Goal: Task Accomplishment & Management: Complete application form

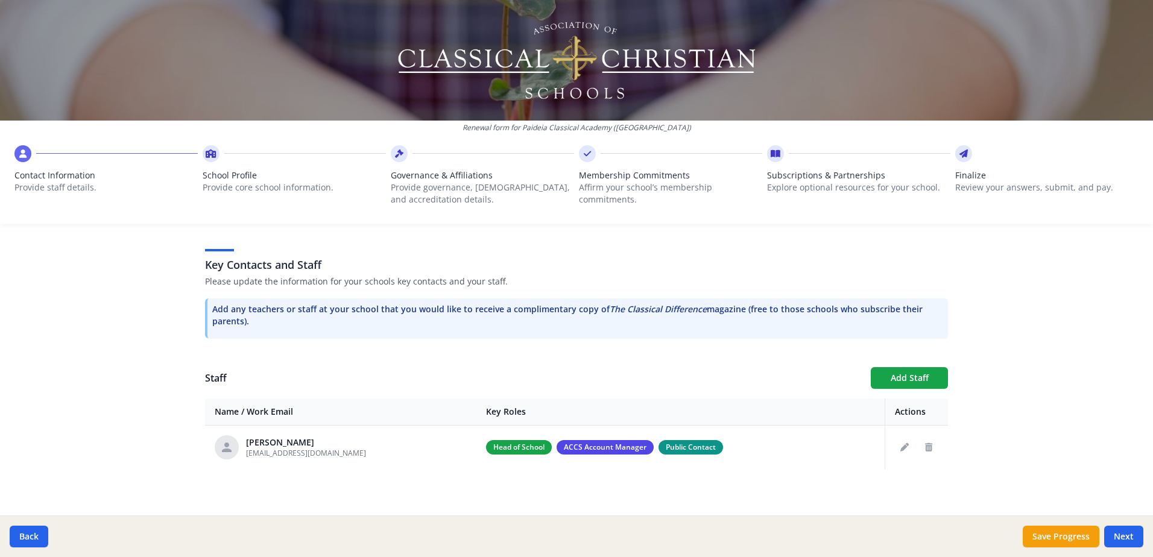
scroll to position [306, 0]
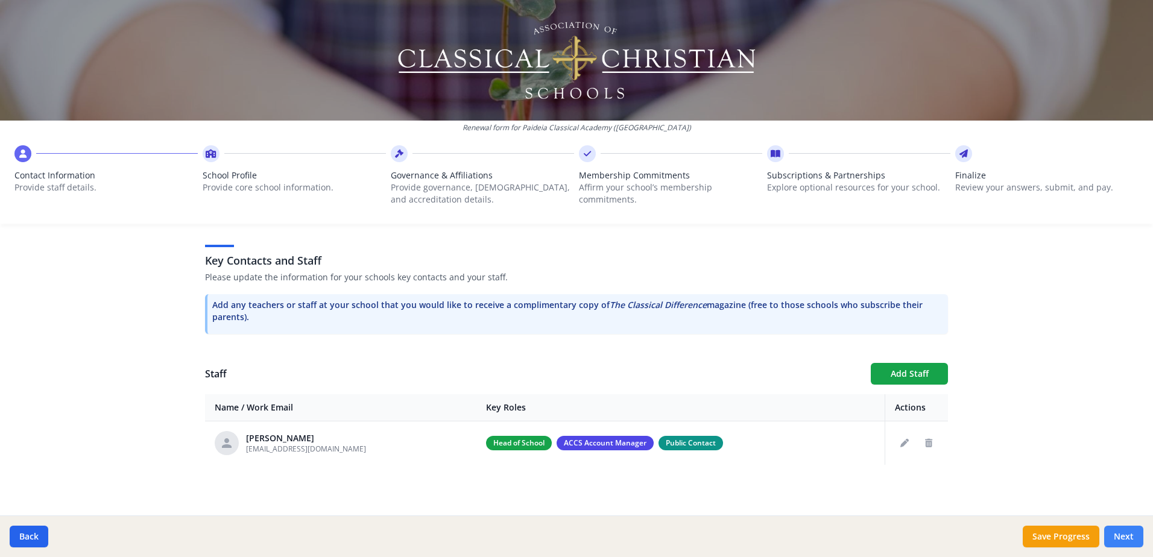
click at [1122, 538] on button "Next" at bounding box center [1123, 537] width 39 height 22
type input "[PHONE_NUMBER]"
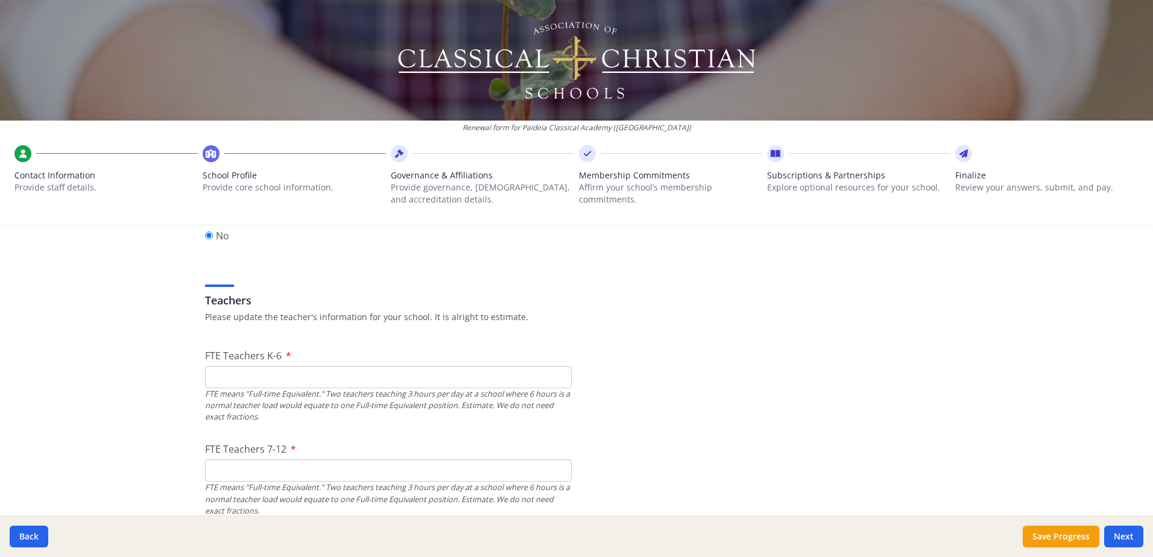
scroll to position [668, 0]
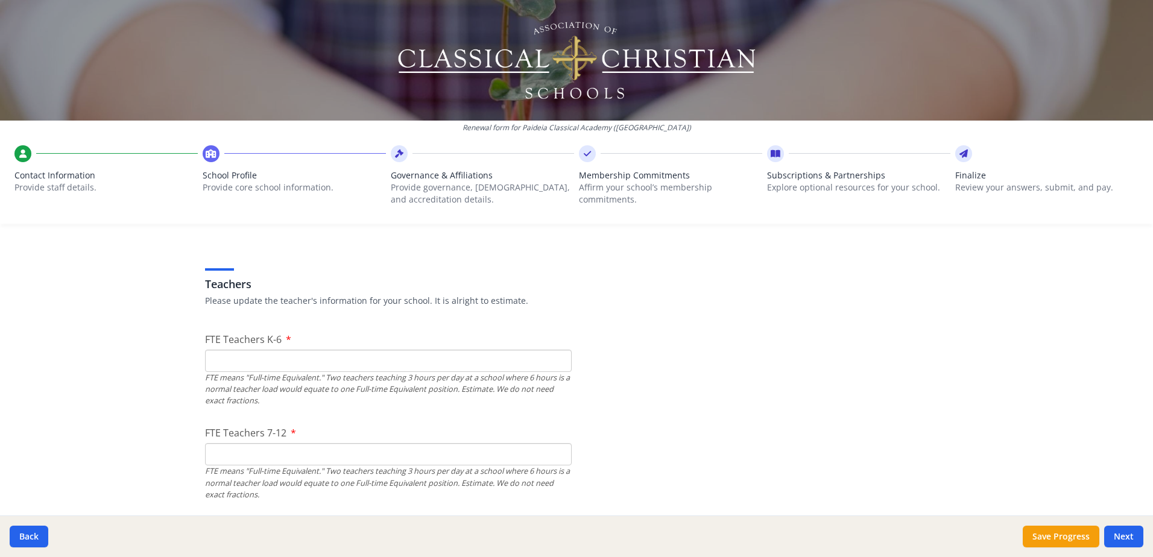
click at [252, 354] on input "FTE Teachers K-6" at bounding box center [388, 361] width 367 height 22
type input "7"
click at [246, 458] on input "FTE Teachers 7-12" at bounding box center [388, 454] width 367 height 22
click at [217, 455] on input "FTE Teachers 7-12" at bounding box center [388, 454] width 367 height 22
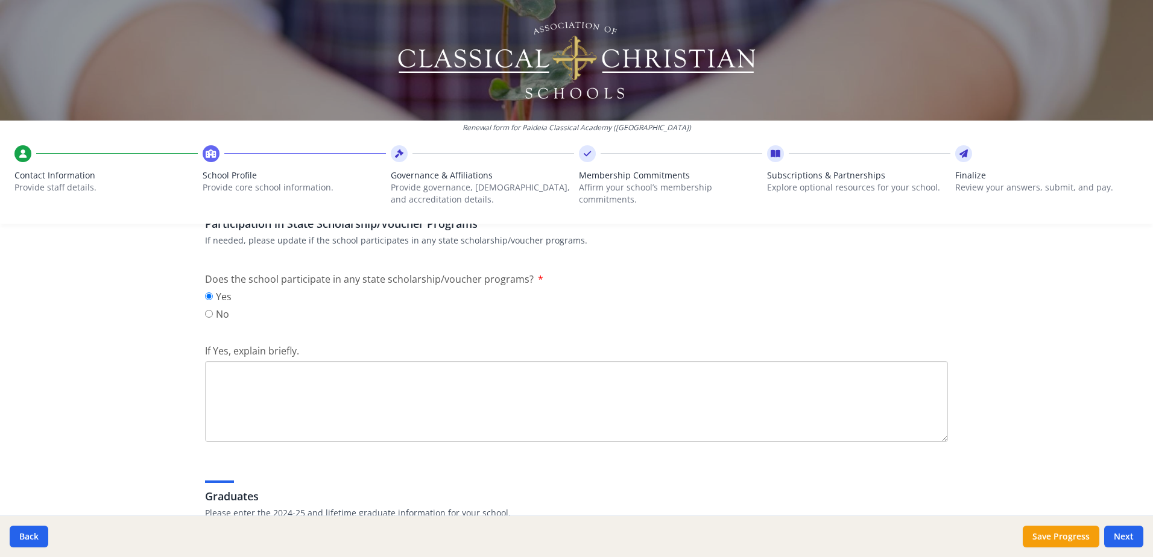
scroll to position [1572, 0]
type input "5"
click at [254, 385] on textarea "If Yes, explain briefly." at bounding box center [576, 398] width 743 height 81
click at [208, 371] on textarea "Step up for students" at bounding box center [576, 398] width 743 height 81
click at [327, 369] on textarea "[US_STATE] Step up for students" at bounding box center [576, 398] width 743 height 81
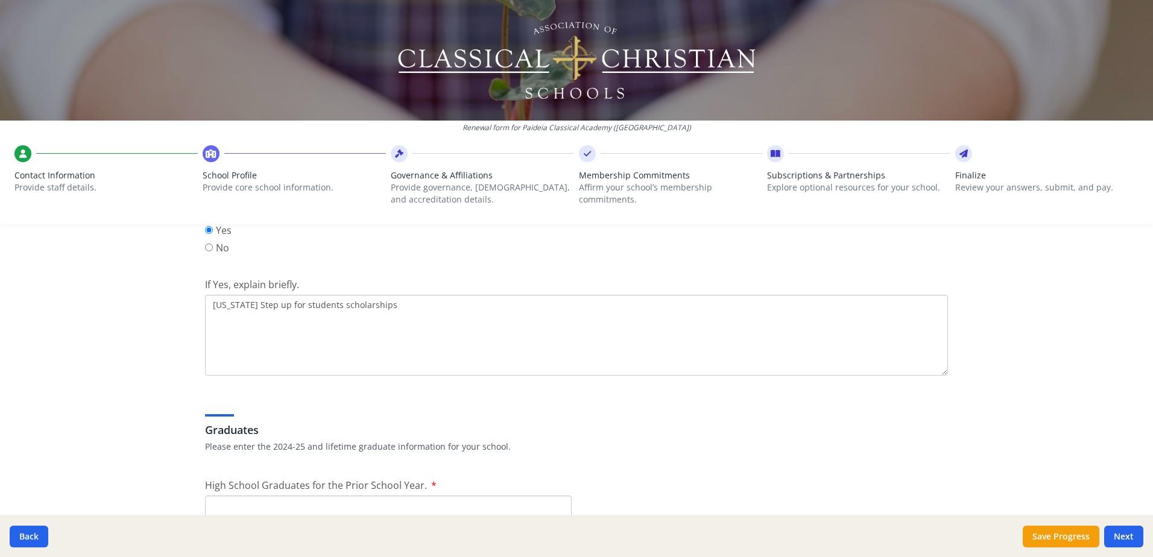
scroll to position [1753, 0]
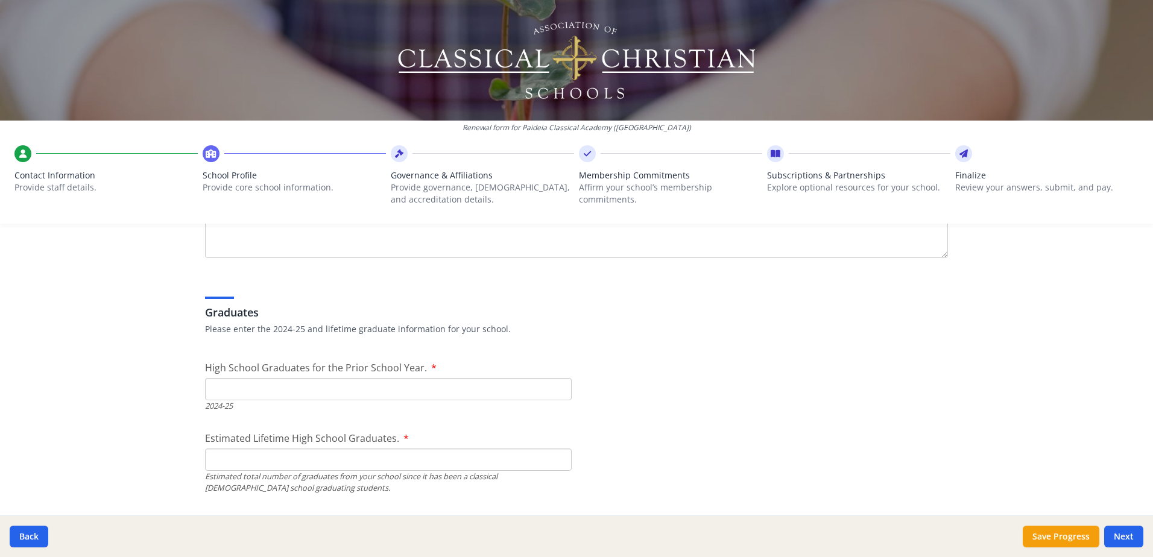
type textarea "[US_STATE] Step up for students scholarships"
click at [223, 388] on input "High School Graduates for the Prior School Year." at bounding box center [388, 389] width 367 height 22
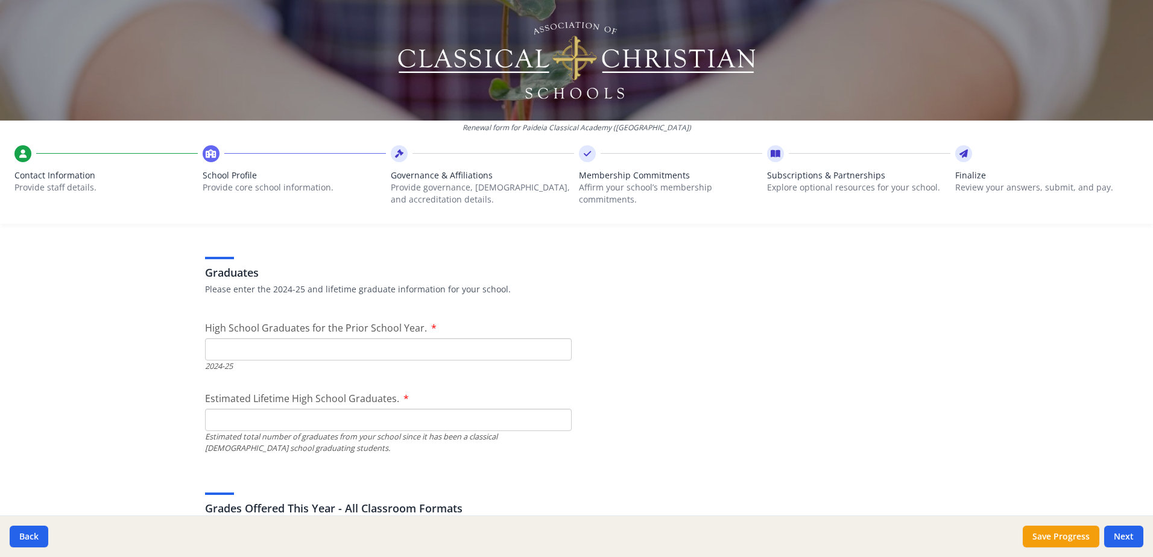
scroll to position [1813, 0]
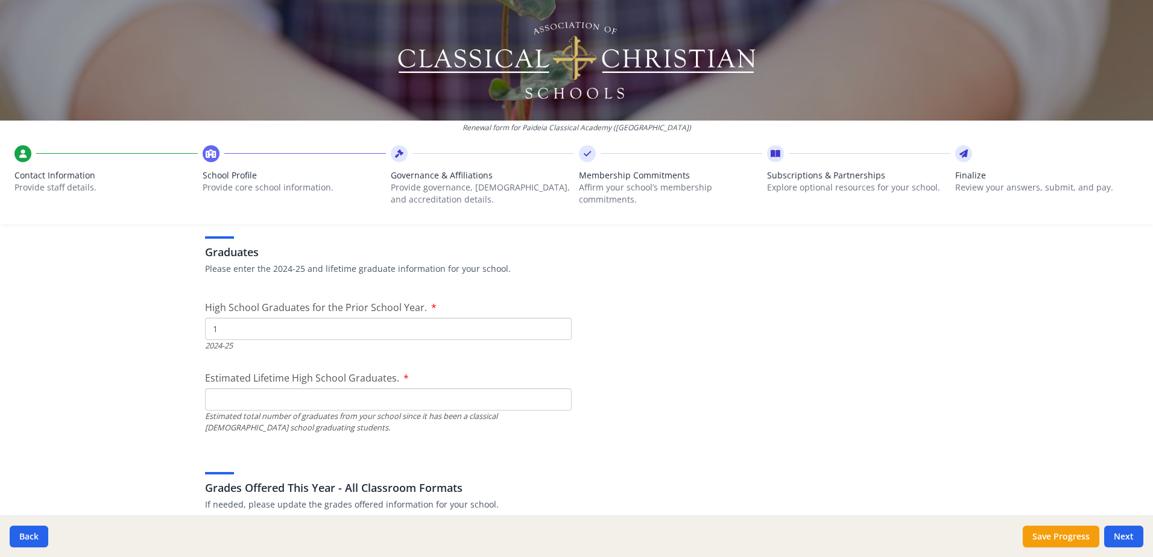
type input "1"
click at [243, 403] on input "Estimated Lifetime High School Graduates." at bounding box center [388, 399] width 367 height 22
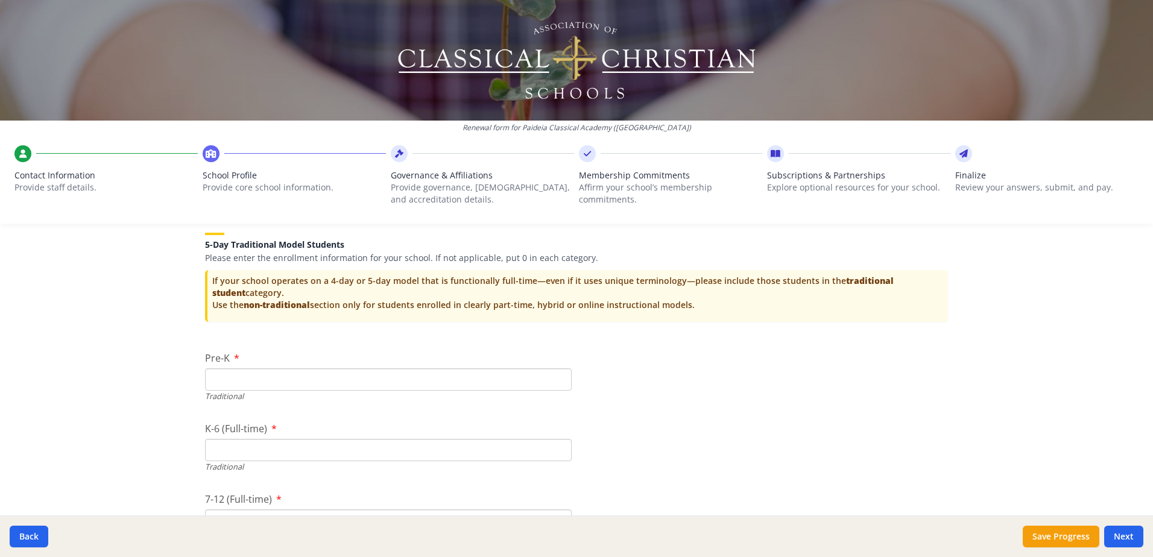
scroll to position [2537, 0]
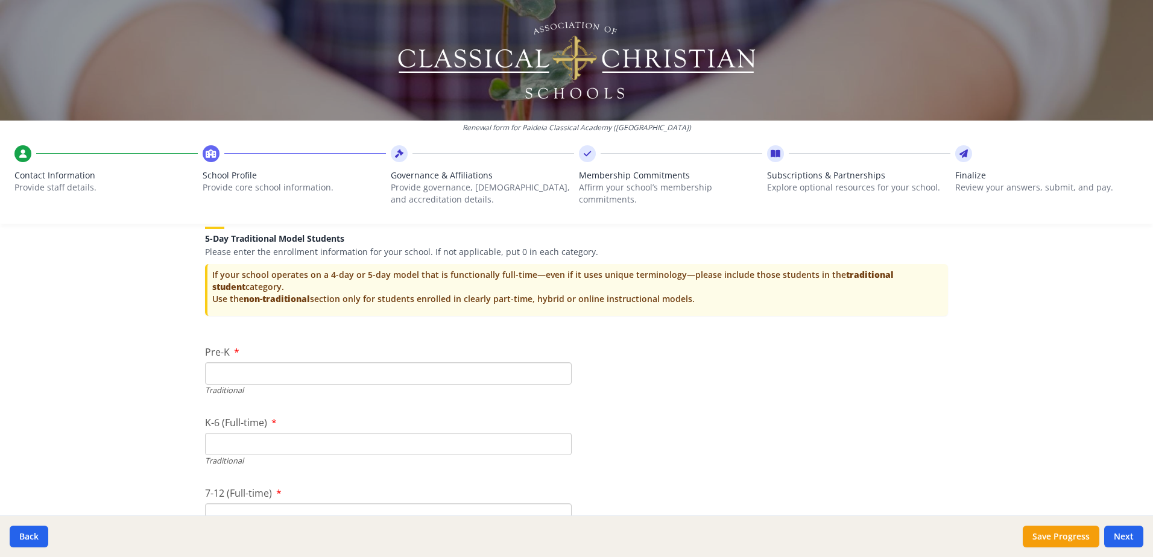
type input "11"
click at [274, 374] on input "Pre-K" at bounding box center [388, 373] width 367 height 22
type input "7"
click at [265, 437] on input "K-6 (Full-time)" at bounding box center [388, 444] width 367 height 22
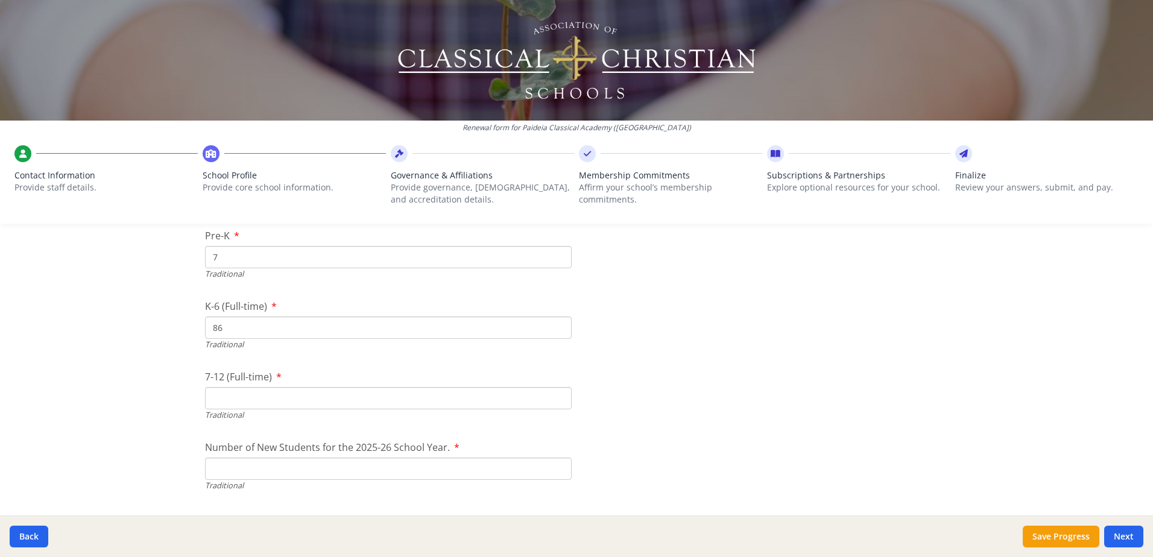
scroll to position [2657, 0]
type input "86"
click at [281, 394] on input "7-12 (Full-time)" at bounding box center [388, 394] width 367 height 22
type input "3"
type input "40"
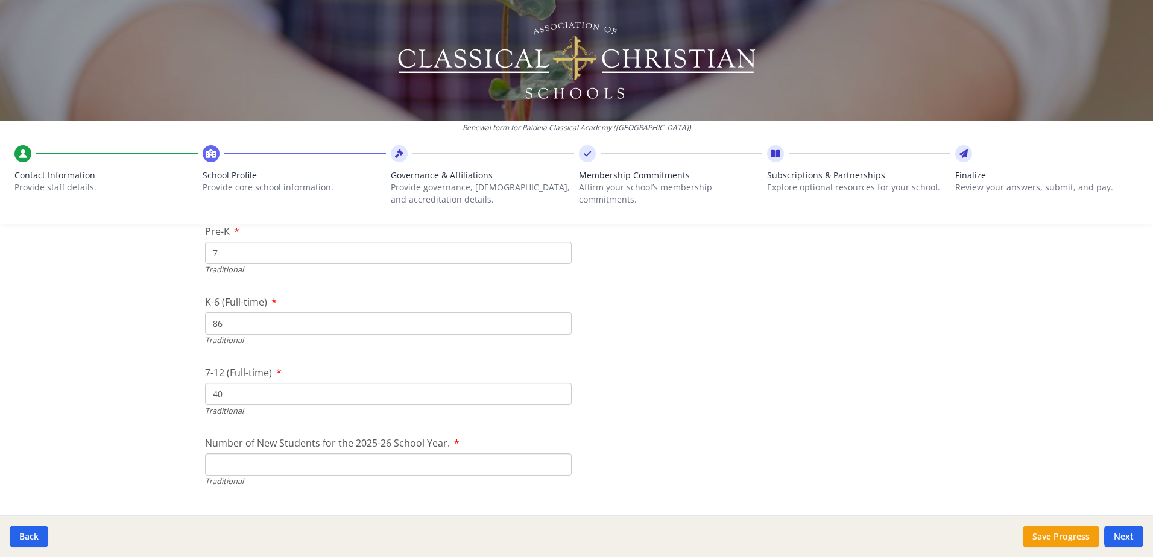
click at [226, 460] on input "Number of New Students for the 2025-26 School Year." at bounding box center [388, 464] width 367 height 22
type input "130"
click at [554, 326] on input "85" at bounding box center [388, 323] width 367 height 22
type input "84"
click at [555, 326] on input "84" at bounding box center [388, 323] width 367 height 22
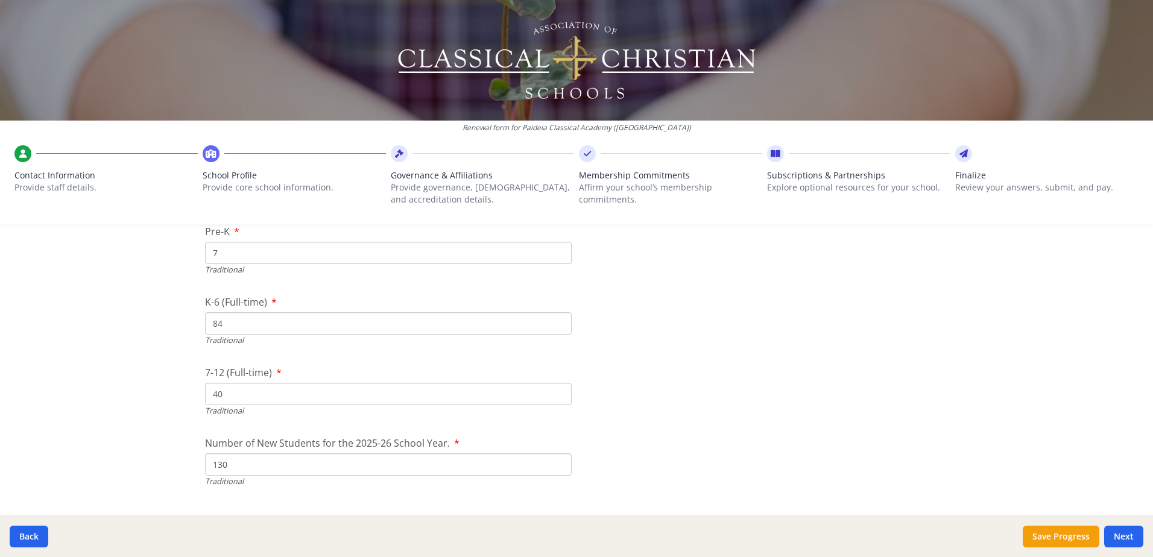
drag, startPoint x: 216, startPoint y: 252, endPoint x: 199, endPoint y: 252, distance: 16.9
click at [555, 256] on input "6" at bounding box center [388, 253] width 367 height 22
click at [554, 250] on input "7" at bounding box center [388, 253] width 367 height 22
click at [556, 250] on input "8" at bounding box center [388, 253] width 367 height 22
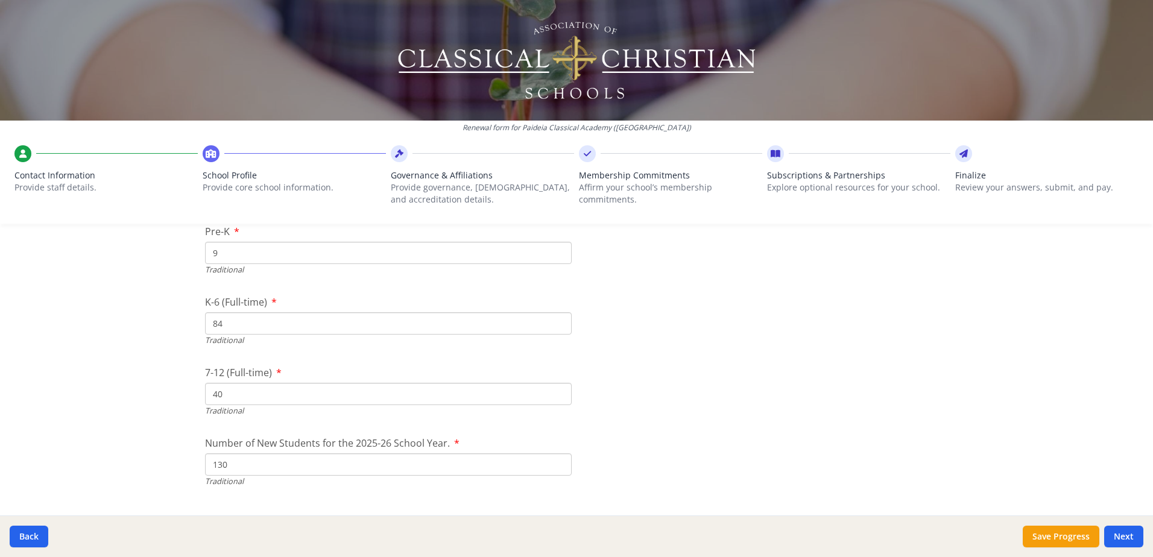
click at [556, 250] on input "9" at bounding box center [388, 253] width 367 height 22
type input "10"
click at [556, 250] on input "10" at bounding box center [388, 253] width 367 height 22
click at [555, 326] on input "83" at bounding box center [388, 323] width 367 height 22
click at [555, 326] on input "82" at bounding box center [388, 323] width 367 height 22
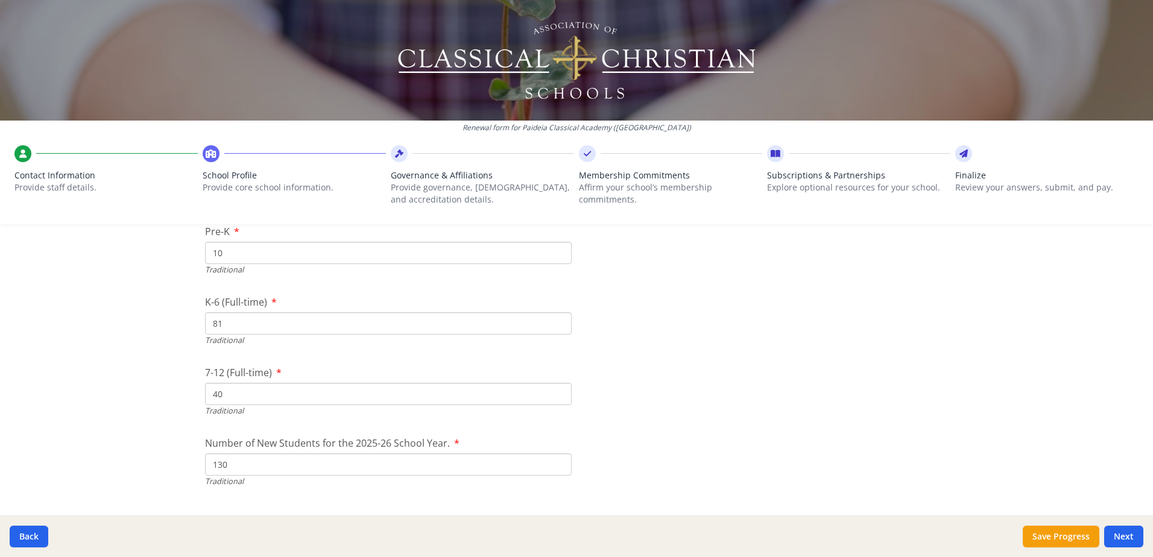
click at [555, 326] on input "81" at bounding box center [388, 323] width 367 height 22
type input "80"
click at [554, 327] on input "80" at bounding box center [388, 323] width 367 height 22
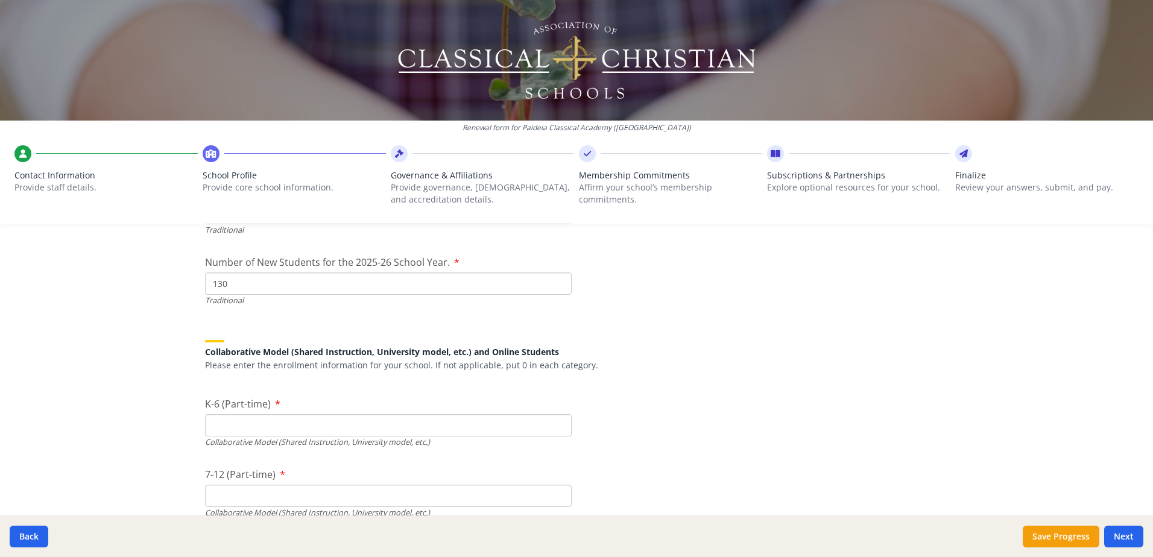
scroll to position [2899, 0]
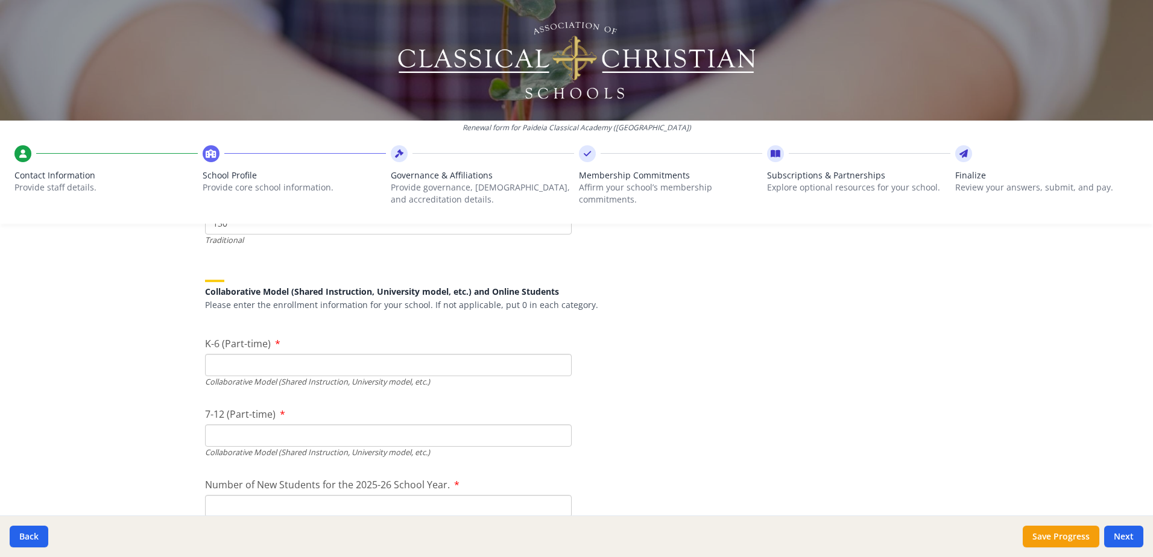
click at [279, 362] on input "K-6 (Part-time)" at bounding box center [388, 365] width 367 height 22
type input "0"
click at [243, 435] on input "7-12 (Part-time)" at bounding box center [388, 436] width 367 height 22
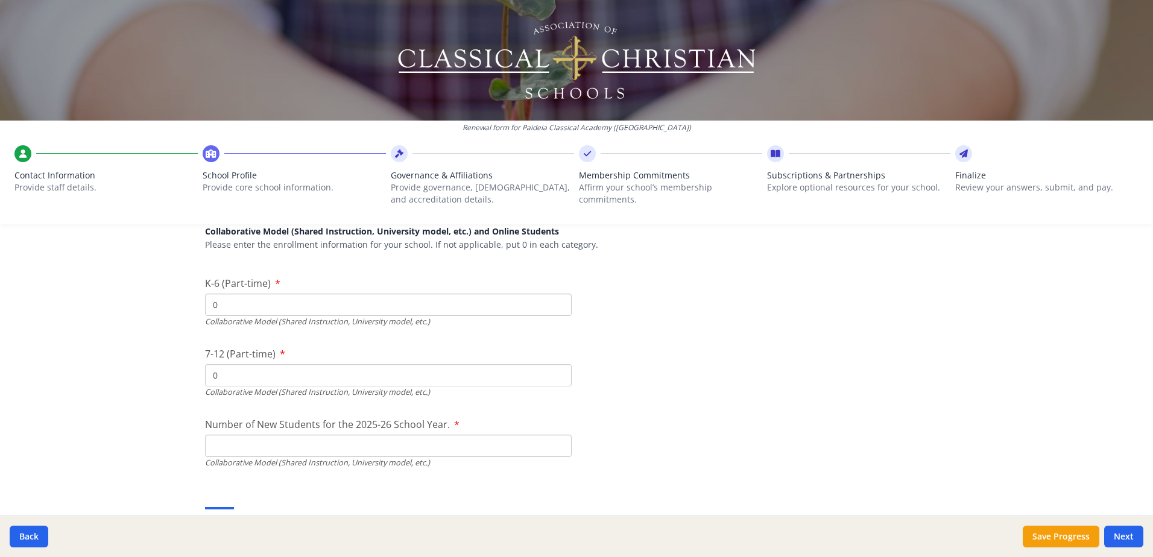
type input "0"
click at [371, 452] on input "Number of New Students for the 2025-26 School Year." at bounding box center [388, 446] width 367 height 22
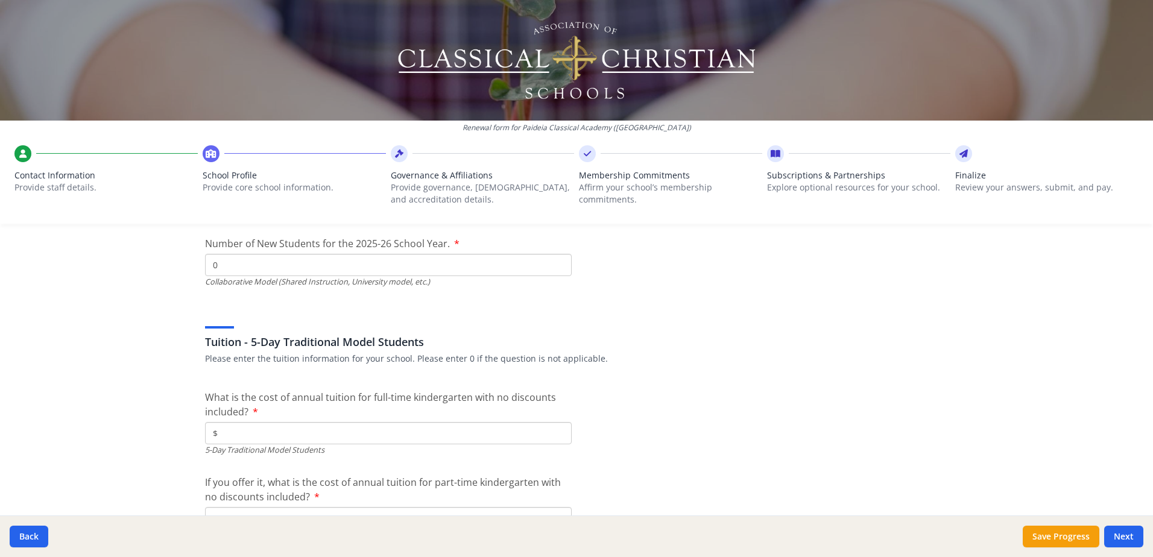
scroll to position [3200, 0]
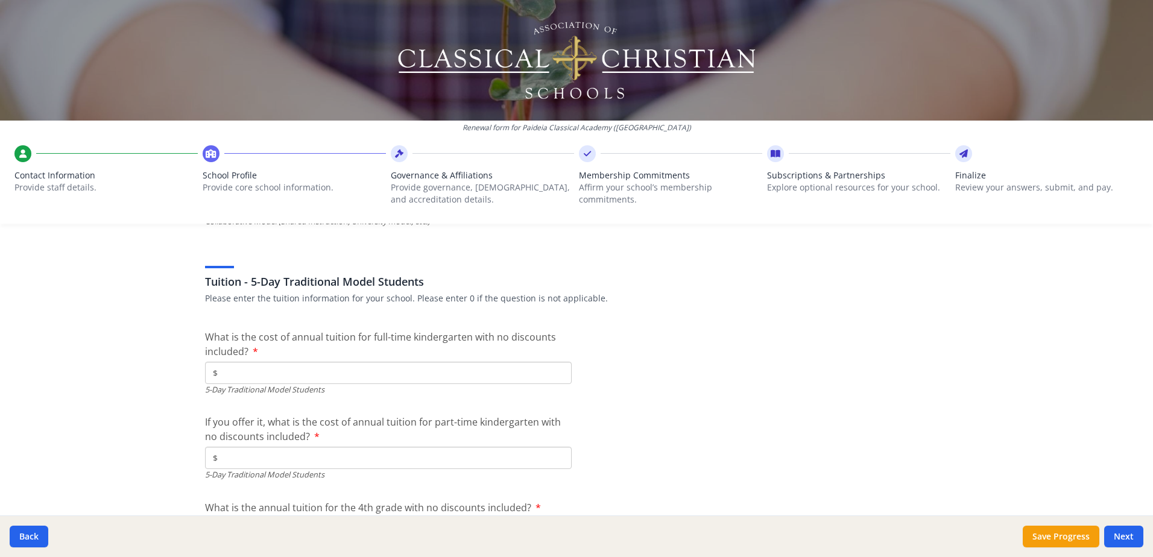
type input "0"
click at [233, 372] on input "$" at bounding box center [388, 373] width 367 height 22
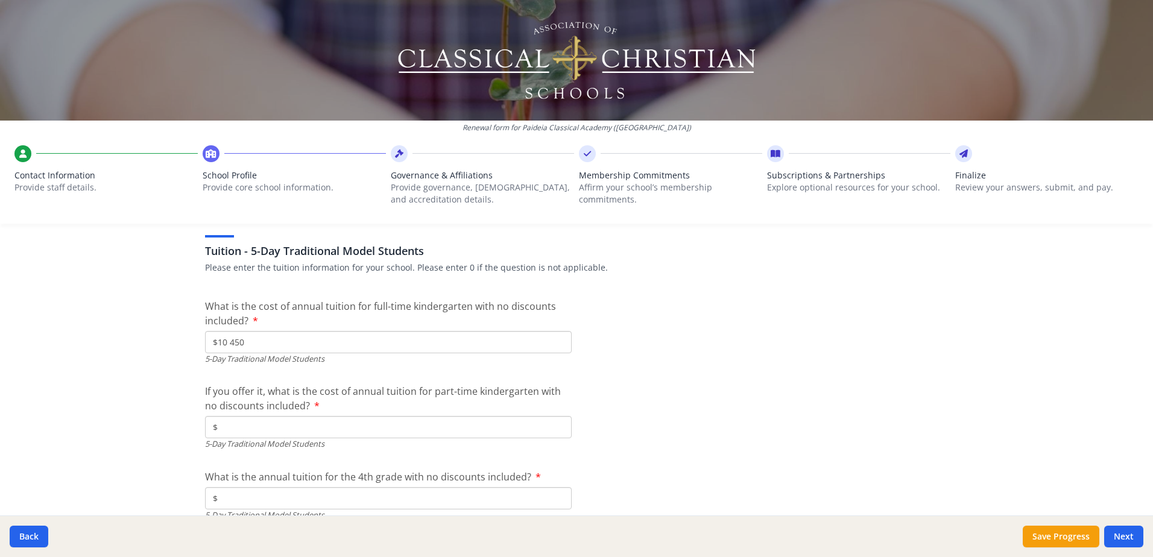
scroll to position [3261, 0]
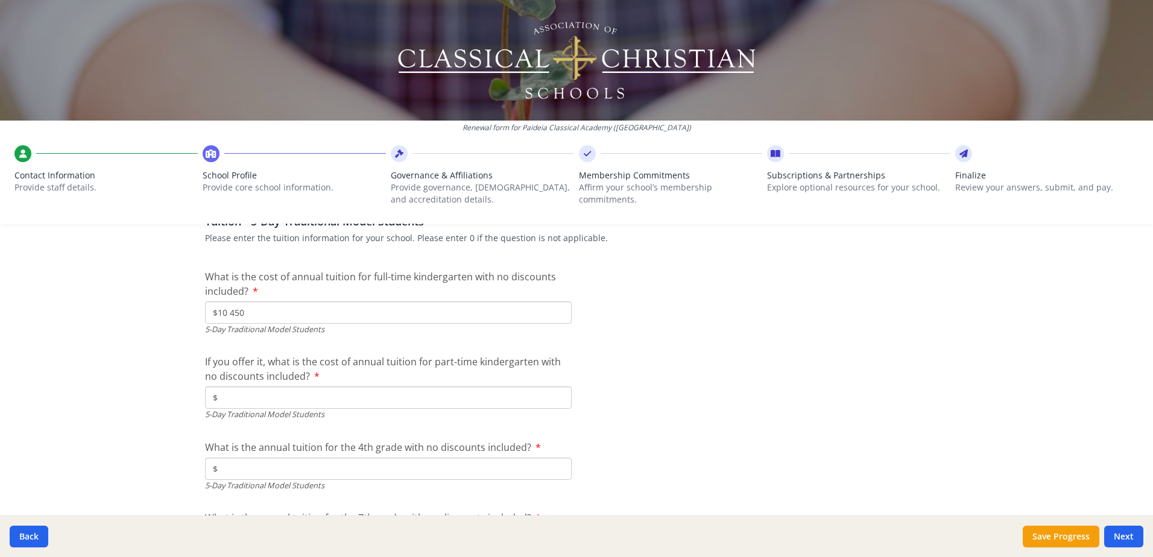
type input "$10 450"
click at [245, 396] on input "$" at bounding box center [388, 398] width 367 height 22
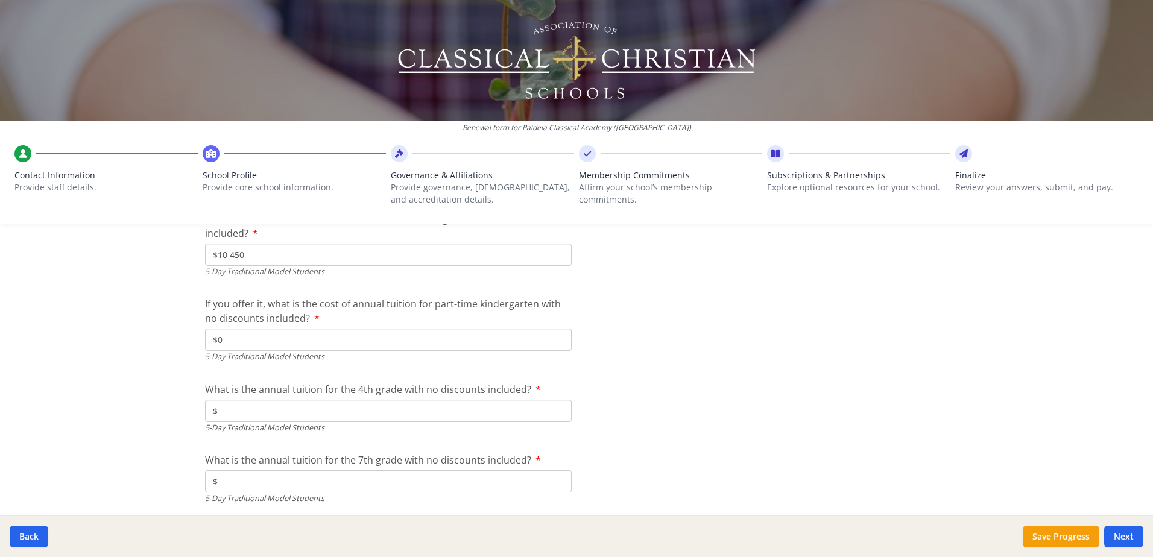
scroll to position [3381, 0]
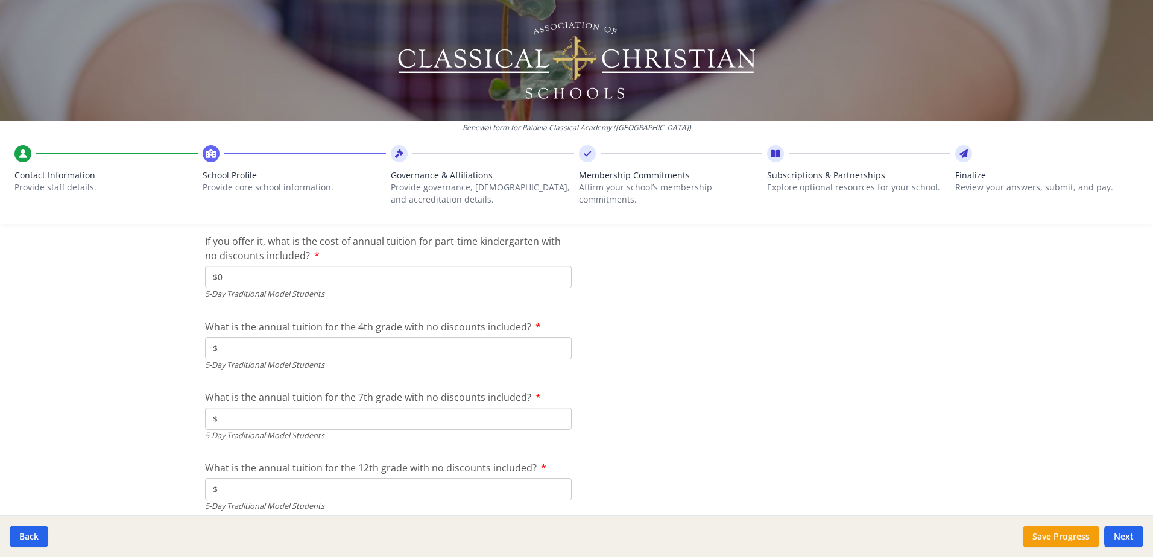
type input "$0"
click at [265, 350] on input "$" at bounding box center [388, 348] width 367 height 22
type input "$10 450"
click at [240, 421] on input "$" at bounding box center [388, 419] width 367 height 22
type input "$11 000"
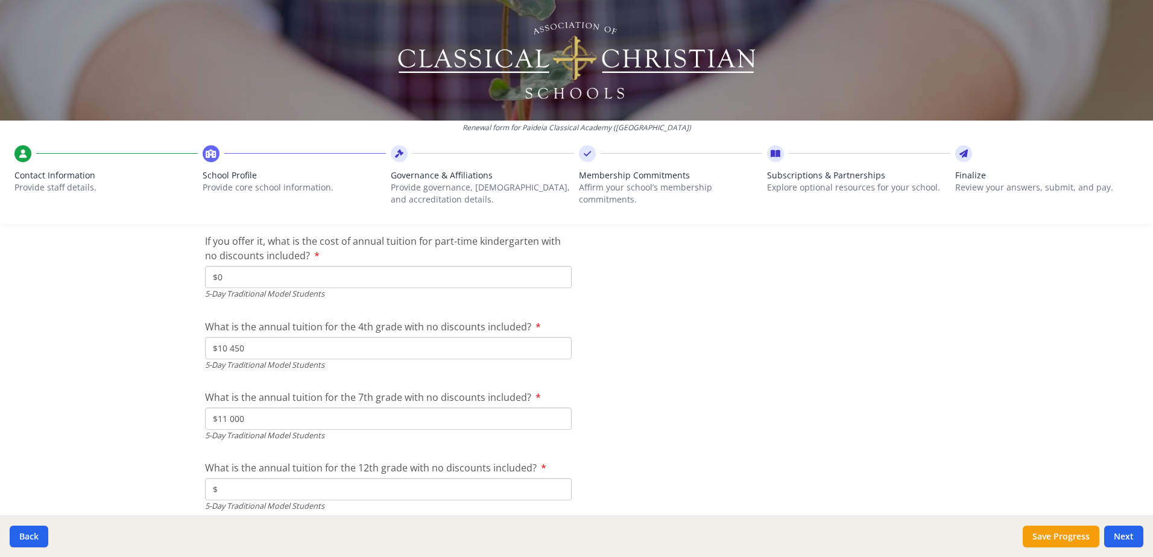
click at [241, 487] on input "$" at bounding box center [388, 489] width 367 height 22
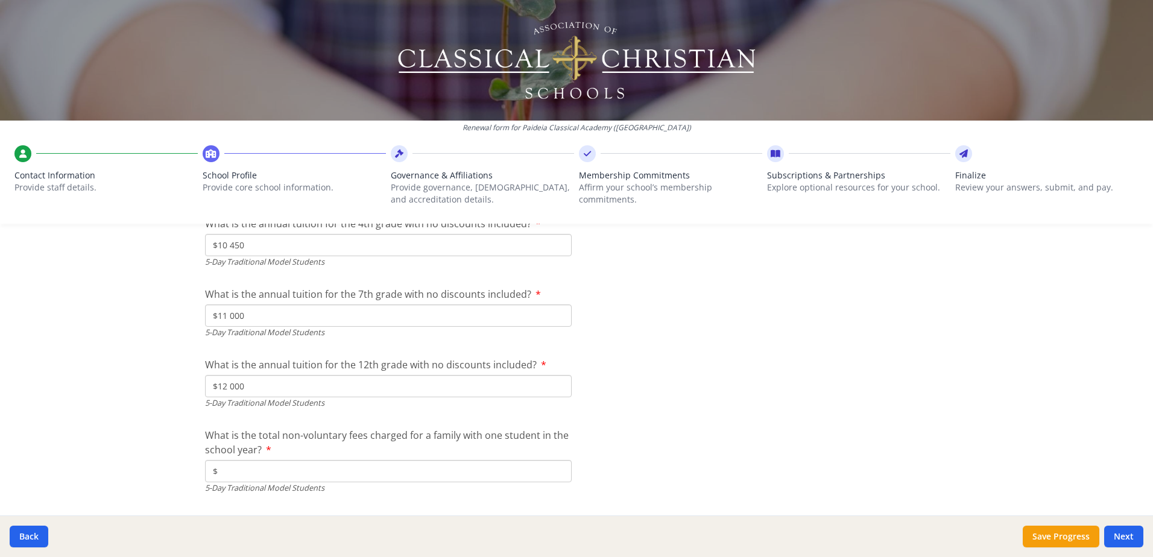
scroll to position [3502, 0]
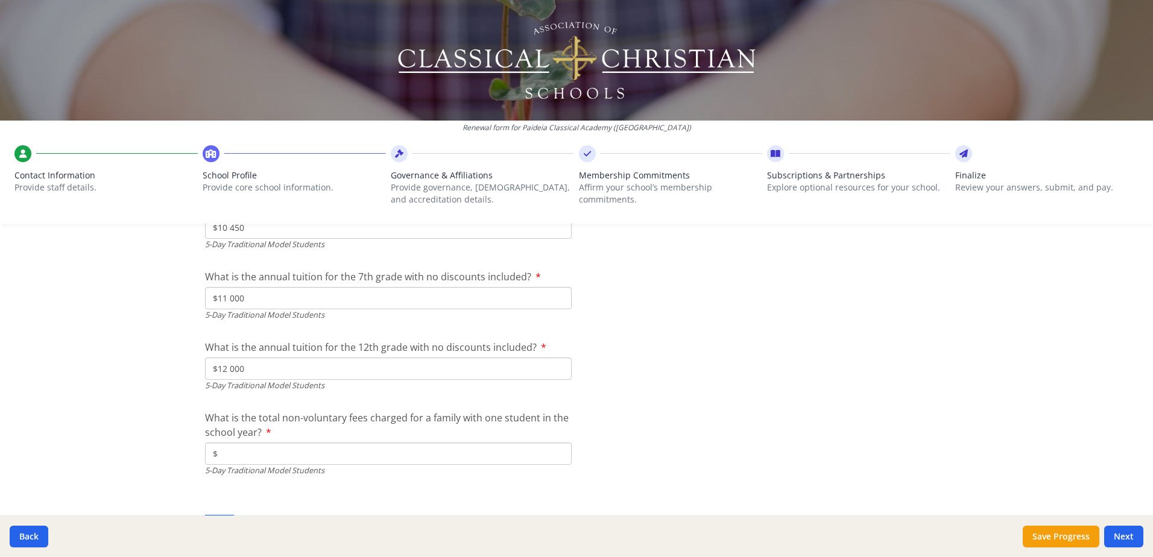
type input "$12 000"
click at [242, 456] on input "$" at bounding box center [388, 454] width 367 height 22
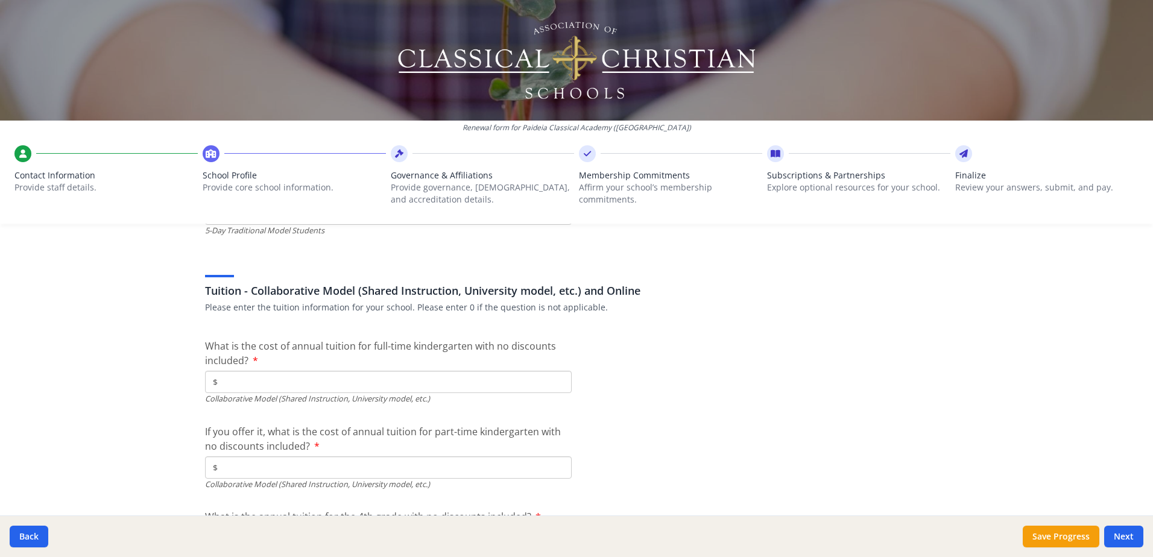
scroll to position [3743, 0]
type input "$1 555"
click at [253, 385] on input "$" at bounding box center [388, 381] width 367 height 22
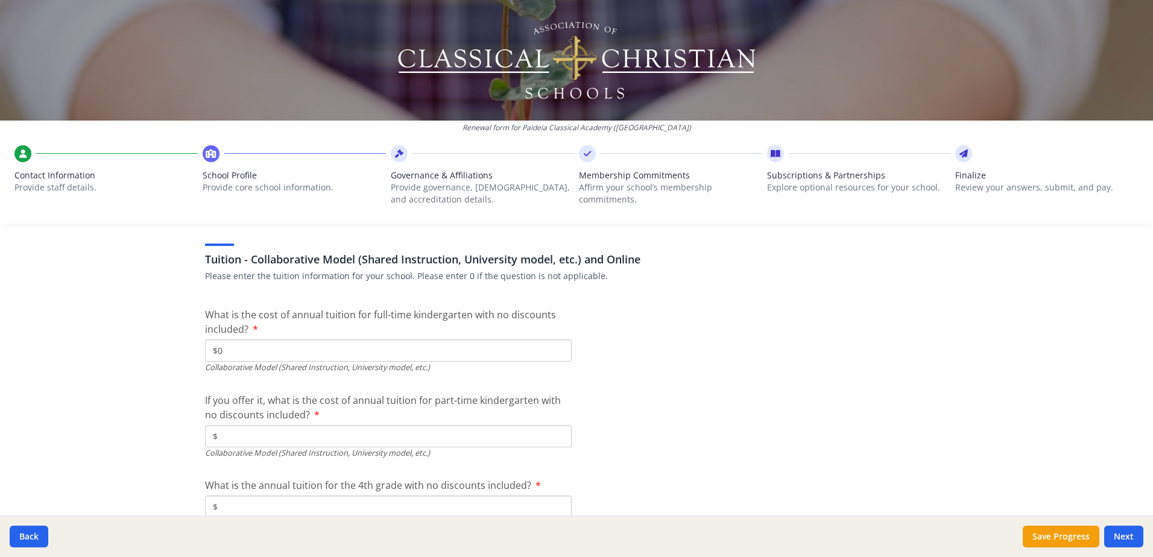
scroll to position [3803, 0]
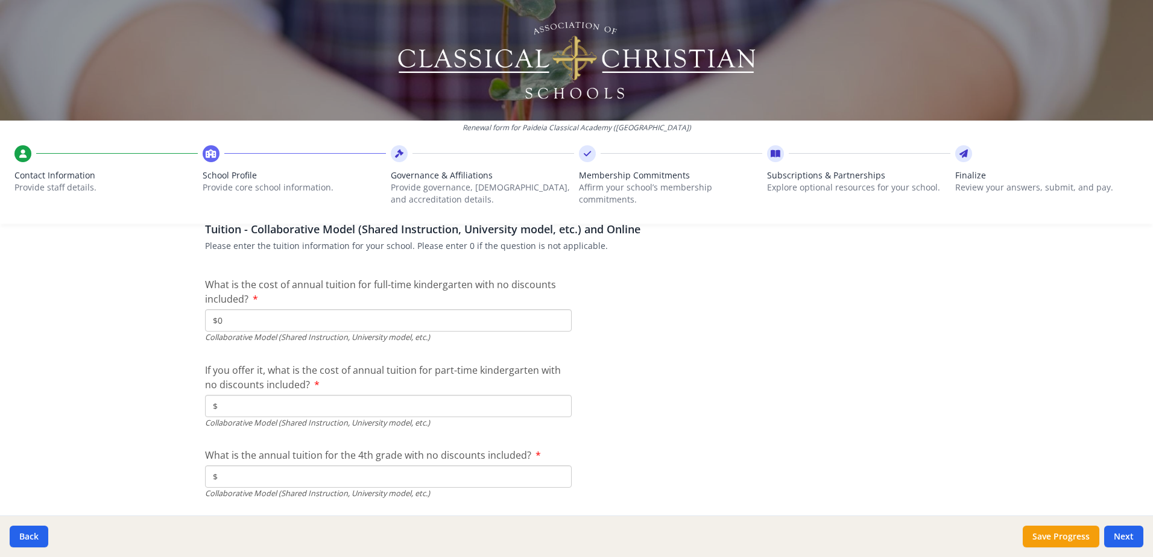
type input "$0"
click at [230, 408] on input "$" at bounding box center [388, 406] width 367 height 22
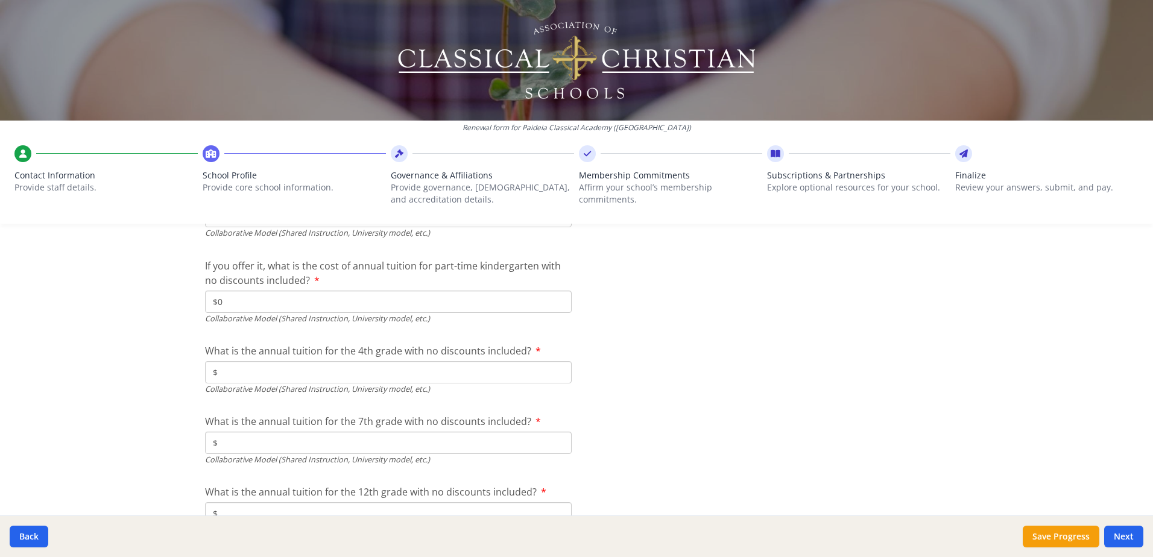
scroll to position [3924, 0]
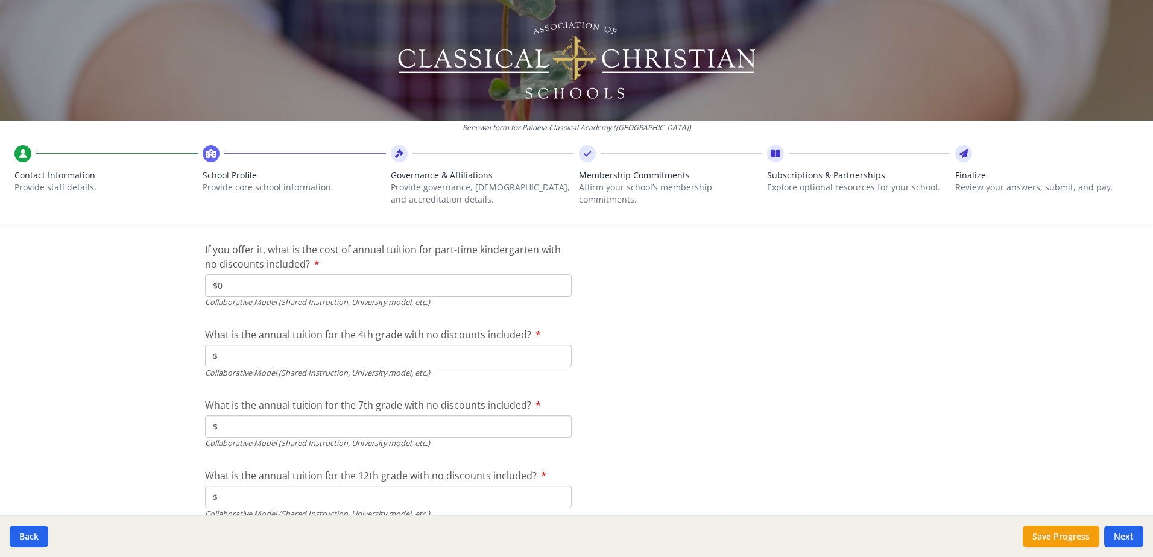
type input "$0"
click at [254, 363] on input "$" at bounding box center [388, 356] width 367 height 22
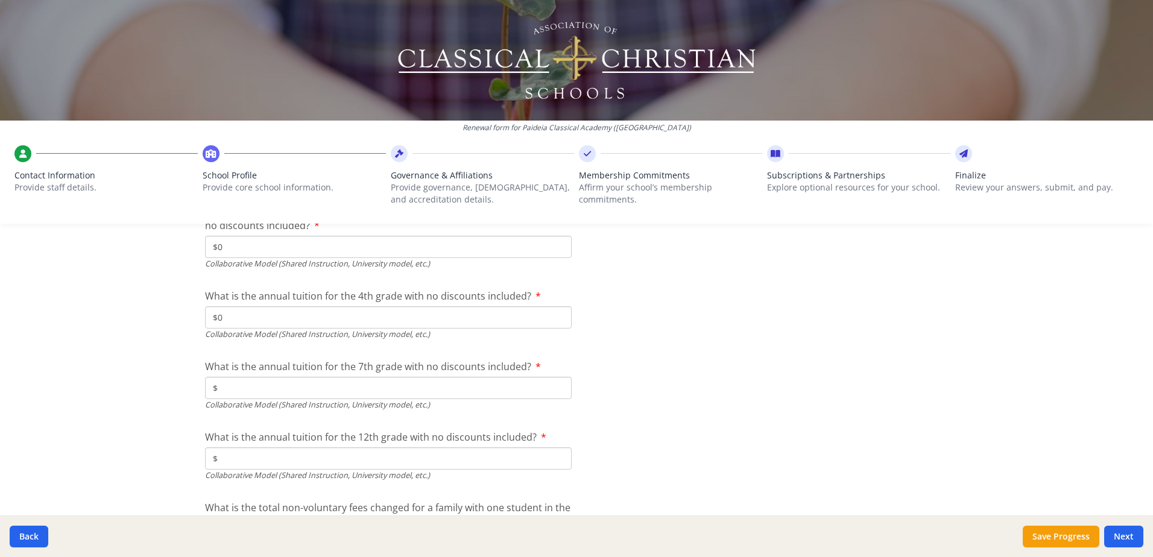
scroll to position [3984, 0]
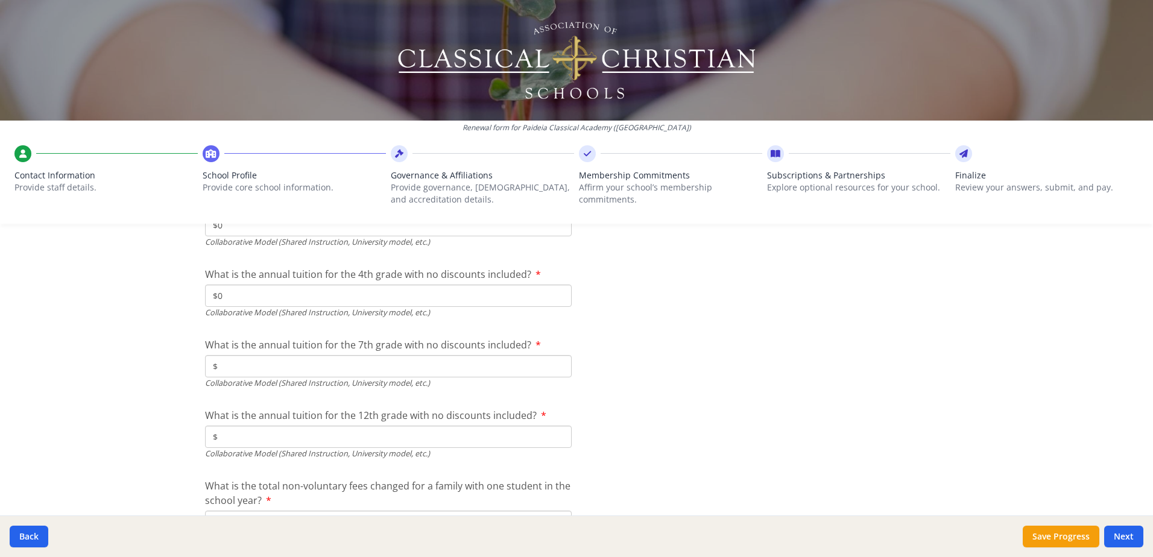
type input "$0"
click at [248, 365] on input "$" at bounding box center [388, 366] width 367 height 22
type input "$0"
click at [231, 442] on input "$" at bounding box center [388, 437] width 367 height 22
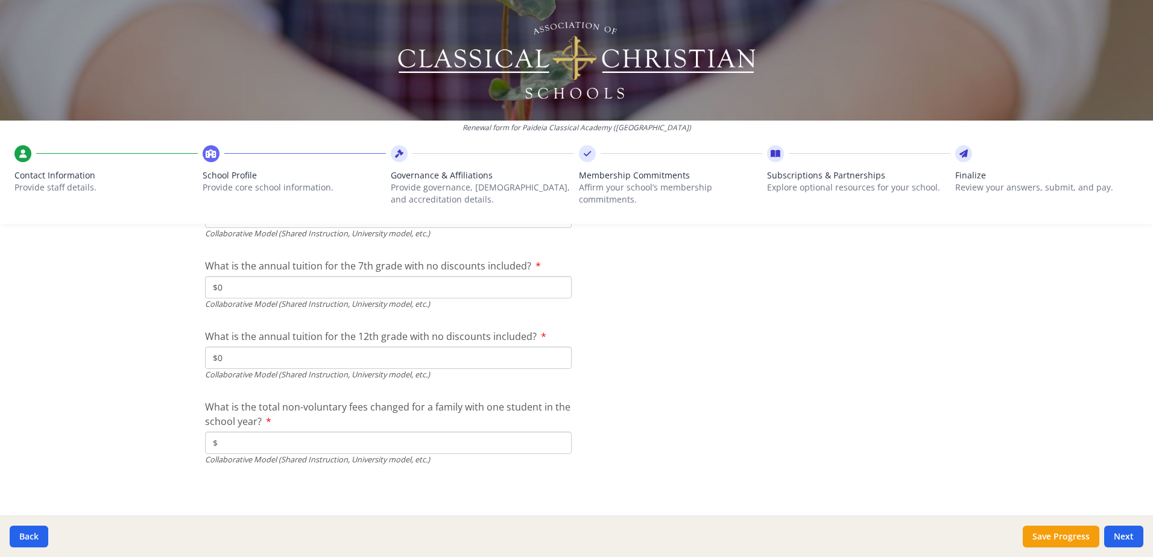
scroll to position [4064, 0]
type input "$0"
click at [223, 440] on input "$" at bounding box center [388, 442] width 367 height 22
type input "$0"
click at [1123, 538] on button "Next" at bounding box center [1123, 537] width 39 height 22
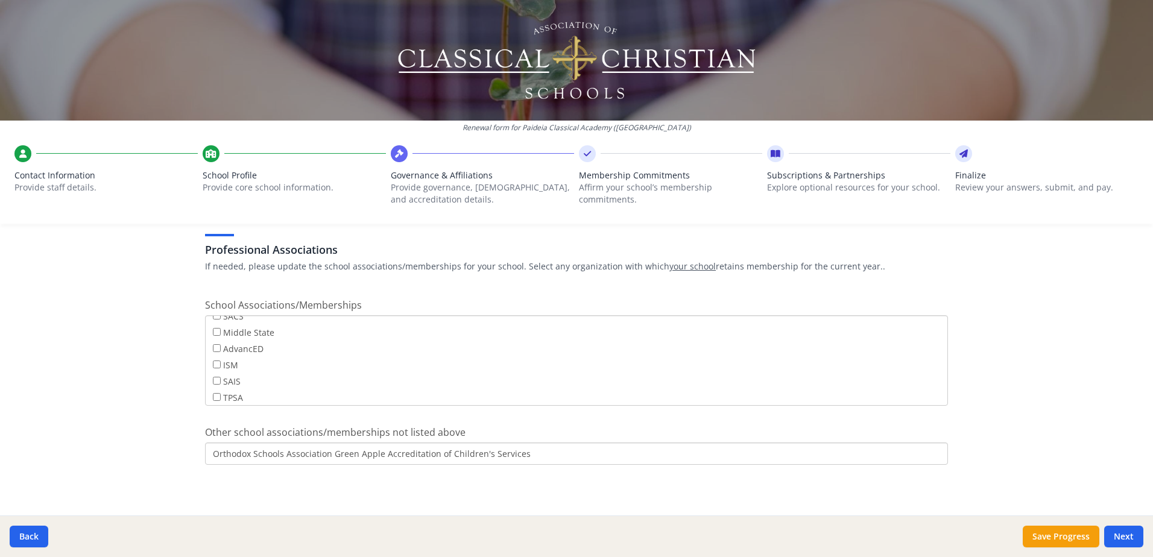
scroll to position [97, 0]
click at [325, 456] on input "Orthodox Schools Association Green Apple Accreditation of Children's Services" at bounding box center [576, 454] width 743 height 22
type input "Orthodox Schools Association and Green Apple Accreditation of Children's Servic…"
click at [1117, 531] on button "Next" at bounding box center [1123, 537] width 39 height 22
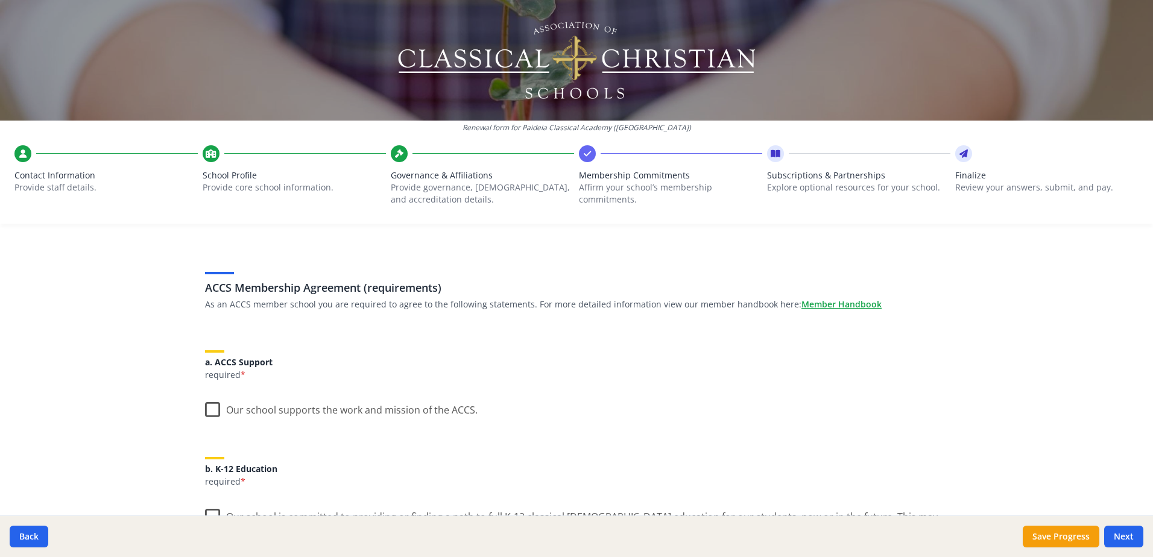
scroll to position [60, 0]
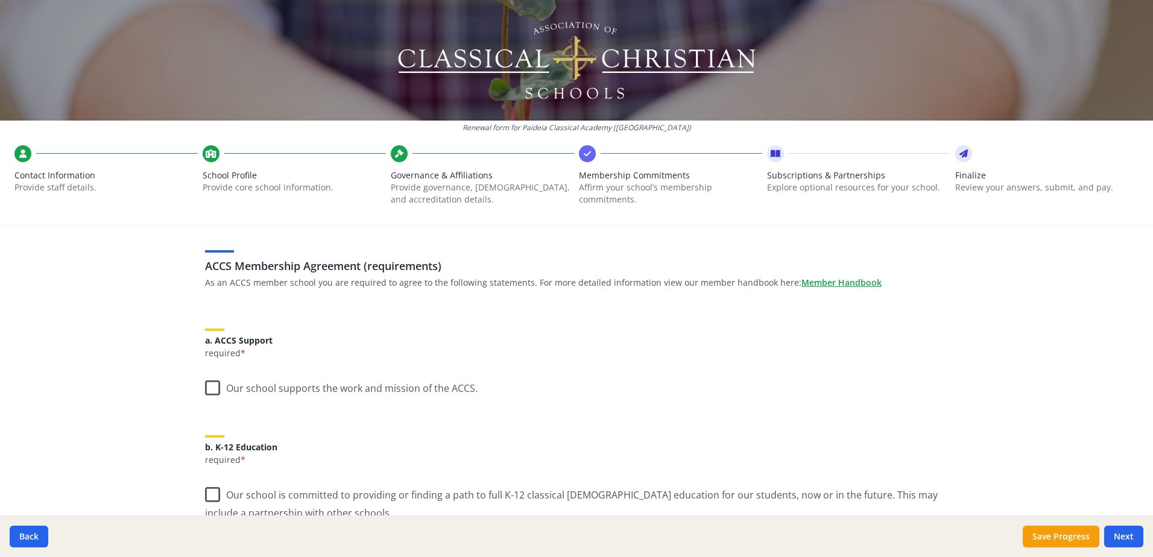
click at [205, 388] on label "Our school supports the work and mission of the ACCS." at bounding box center [341, 386] width 273 height 26
click at [0, 0] on input "Our school supports the work and mission of the ACCS." at bounding box center [0, 0] width 0 height 0
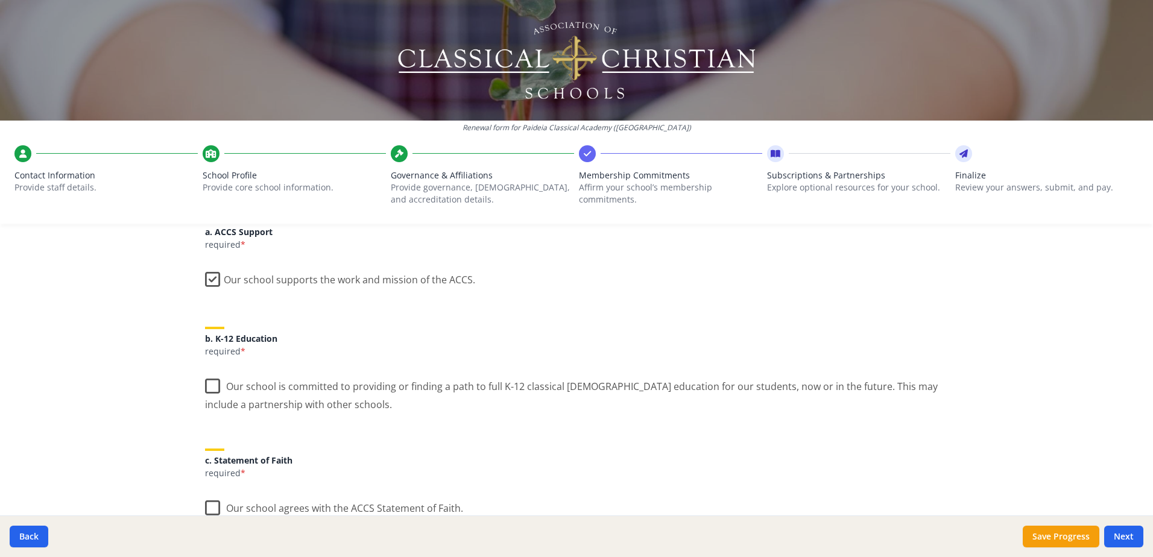
scroll to position [181, 0]
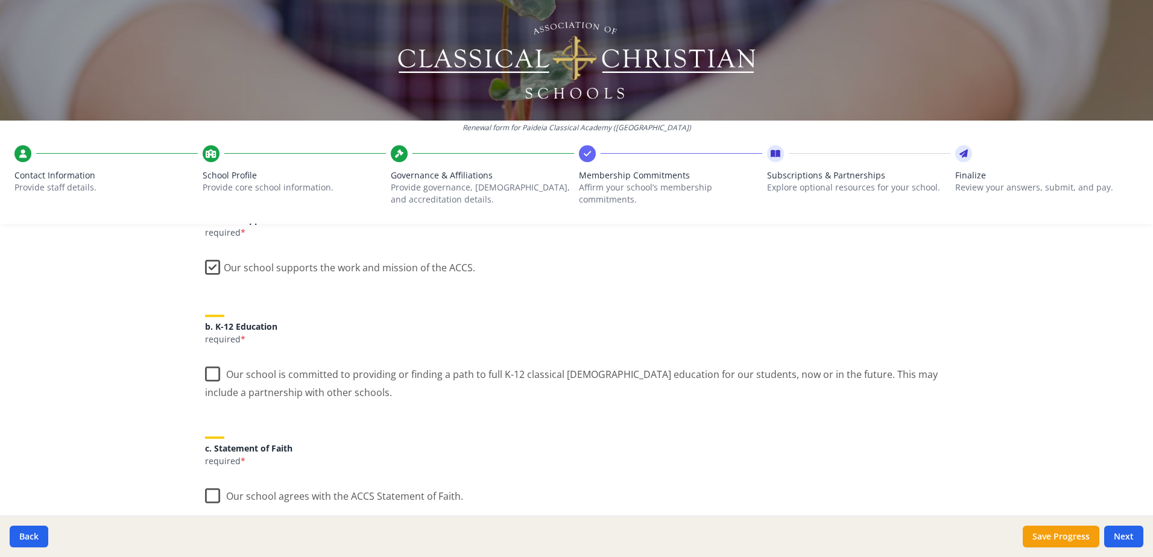
click at [208, 373] on label "Our school is committed to providing or finding a path to full K-12 classical […" at bounding box center [576, 379] width 743 height 40
click at [0, 0] on input "Our school is committed to providing or finding a path to full K-12 classical […" at bounding box center [0, 0] width 0 height 0
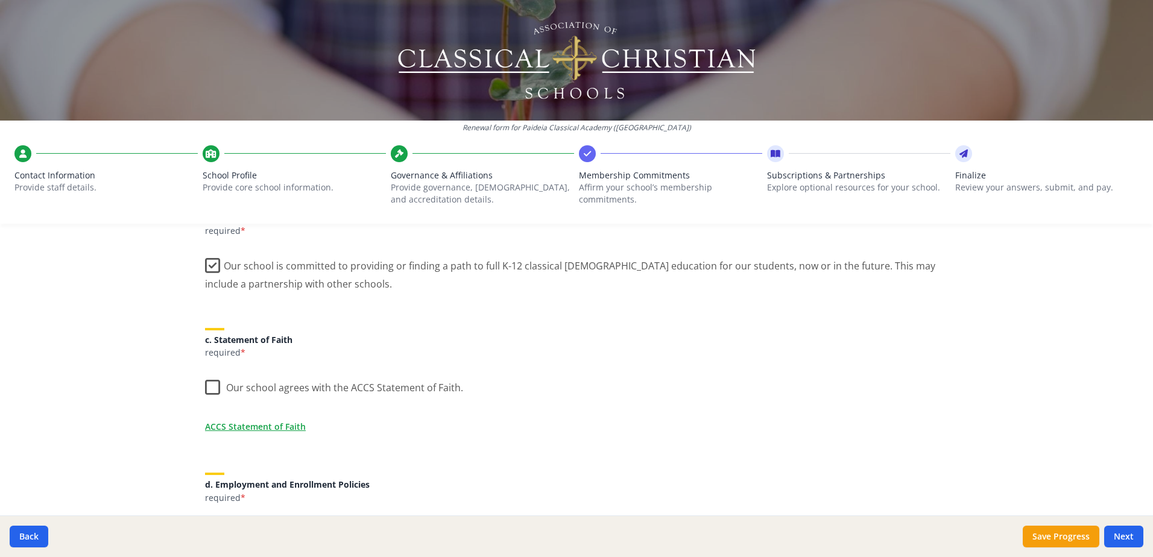
scroll to position [302, 0]
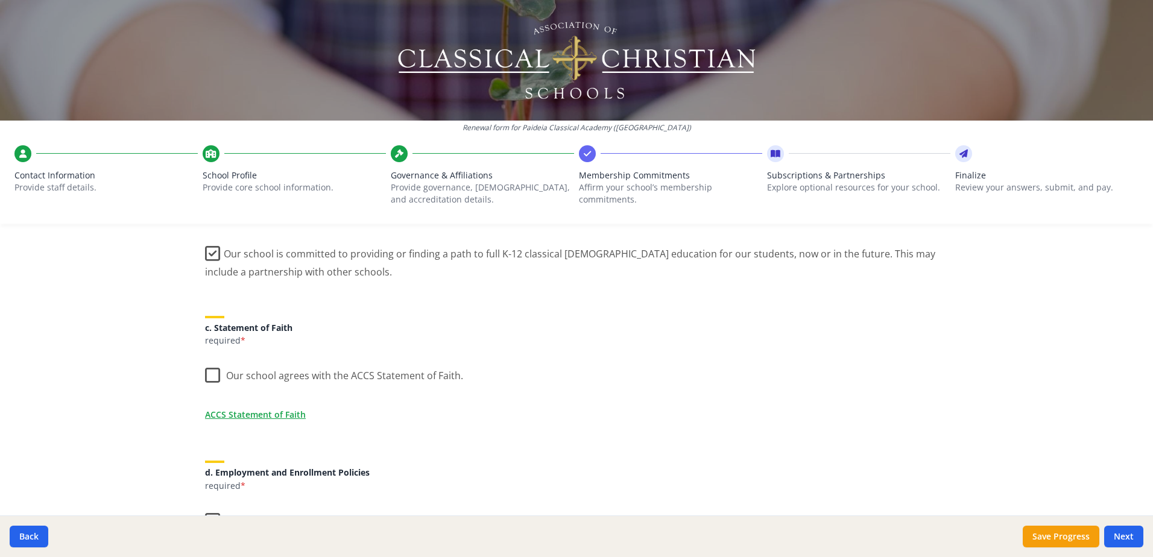
click at [207, 375] on label "Our school agrees with the ACCS Statement of Faith." at bounding box center [334, 373] width 258 height 26
click at [0, 0] on input "Our school agrees with the ACCS Statement of Faith." at bounding box center [0, 0] width 0 height 0
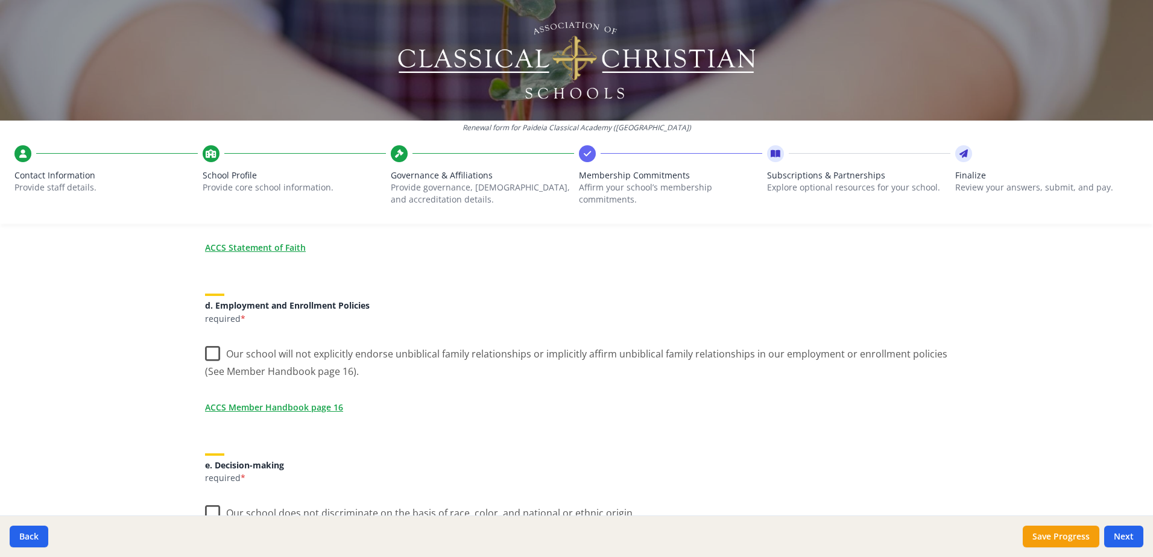
scroll to position [482, 0]
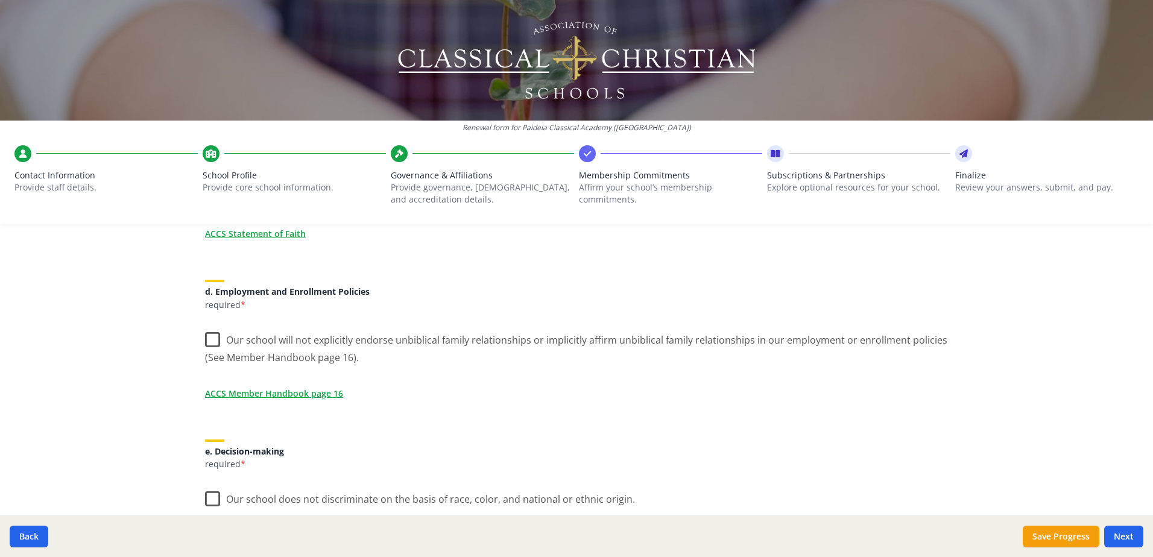
click at [206, 339] on label "Our school will not explicitly endorse unbiblical family relationships or impli…" at bounding box center [576, 344] width 743 height 40
click at [0, 0] on input "Our school will not explicitly endorse unbiblical family relationships or impli…" at bounding box center [0, 0] width 0 height 0
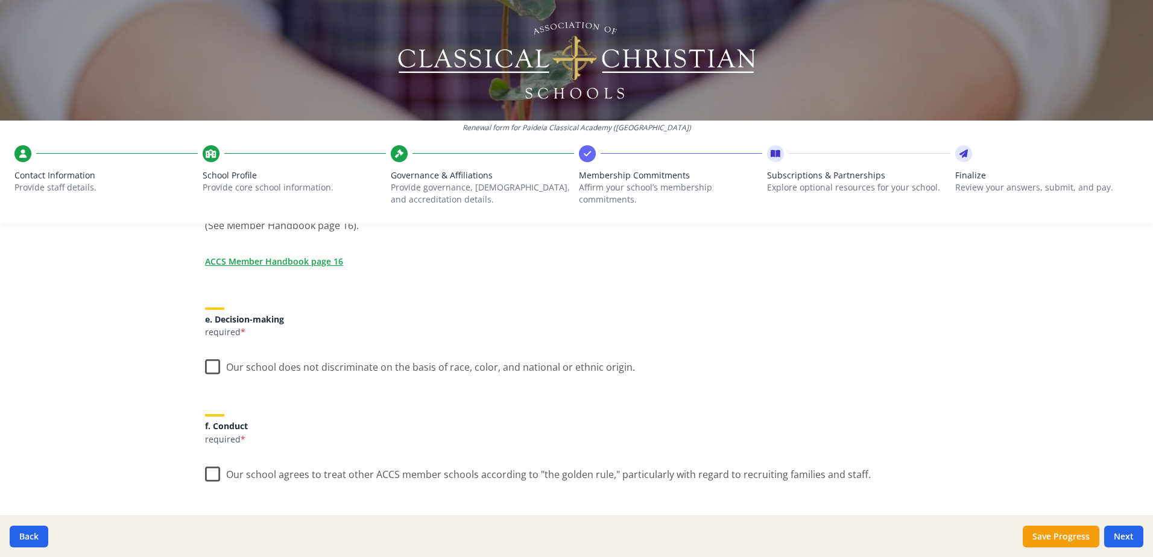
scroll to position [663, 0]
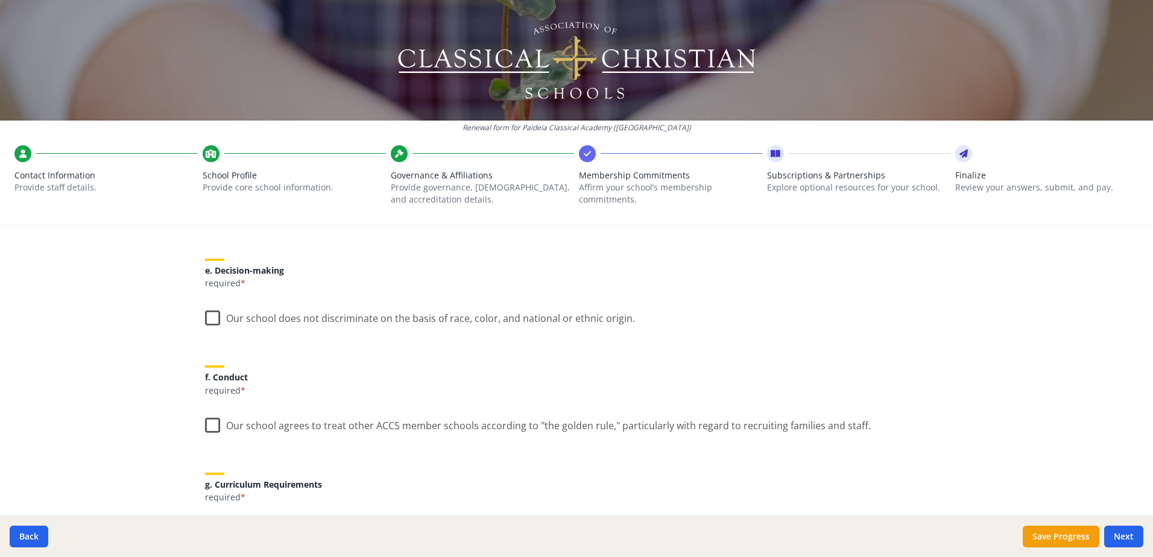
click at [209, 318] on label "Our school does not discriminate on the basis of race, color, and national or e…" at bounding box center [420, 316] width 430 height 26
click at [0, 0] on input "Our school does not discriminate on the basis of race, color, and national or e…" at bounding box center [0, 0] width 0 height 0
click at [208, 425] on label "Our school agrees to treat other ACCS member schools according to "the golden r…" at bounding box center [538, 423] width 666 height 26
click at [0, 0] on input "Our school agrees to treat other ACCS member schools according to "the golden r…" at bounding box center [0, 0] width 0 height 0
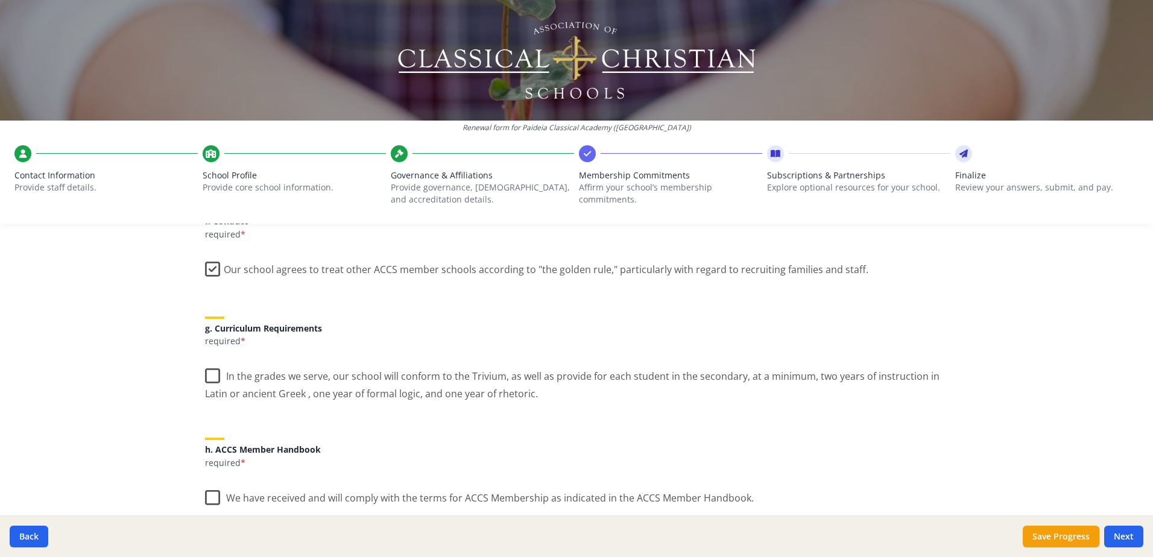
scroll to position [844, 0]
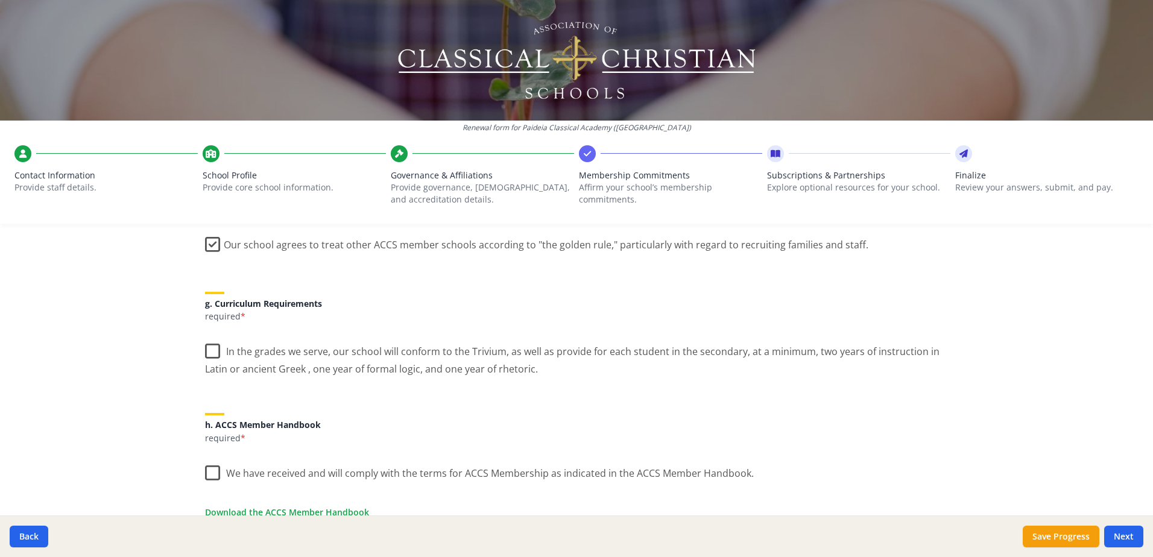
click at [205, 350] on label "In the grades we serve, our school will conform to the Trivium, as well as prov…" at bounding box center [576, 356] width 743 height 40
click at [0, 0] on input "In the grades we serve, our school will conform to the Trivium, as well as prov…" at bounding box center [0, 0] width 0 height 0
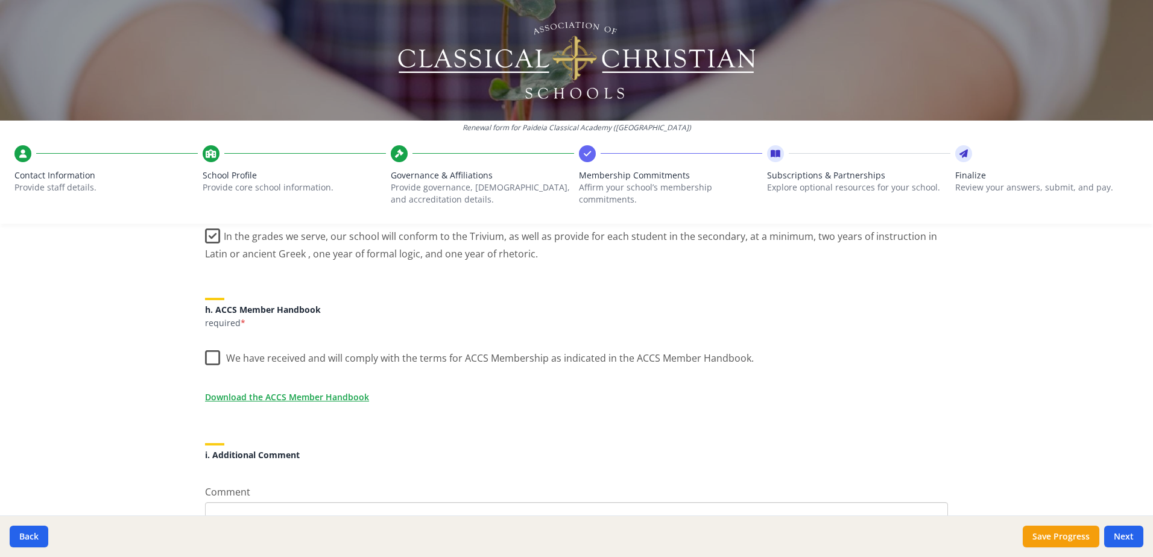
scroll to position [965, 0]
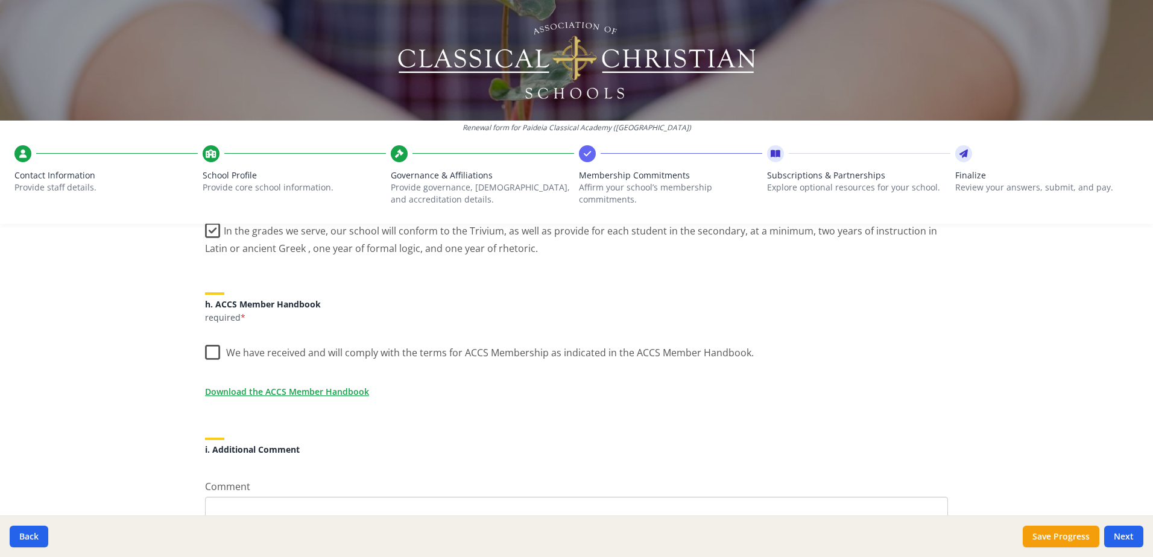
click at [206, 350] on label "We have received and will comply with the terms for ACCS Membership as indicate…" at bounding box center [479, 350] width 549 height 26
click at [0, 0] on input "We have received and will comply with the terms for ACCS Membership as indicate…" at bounding box center [0, 0] width 0 height 0
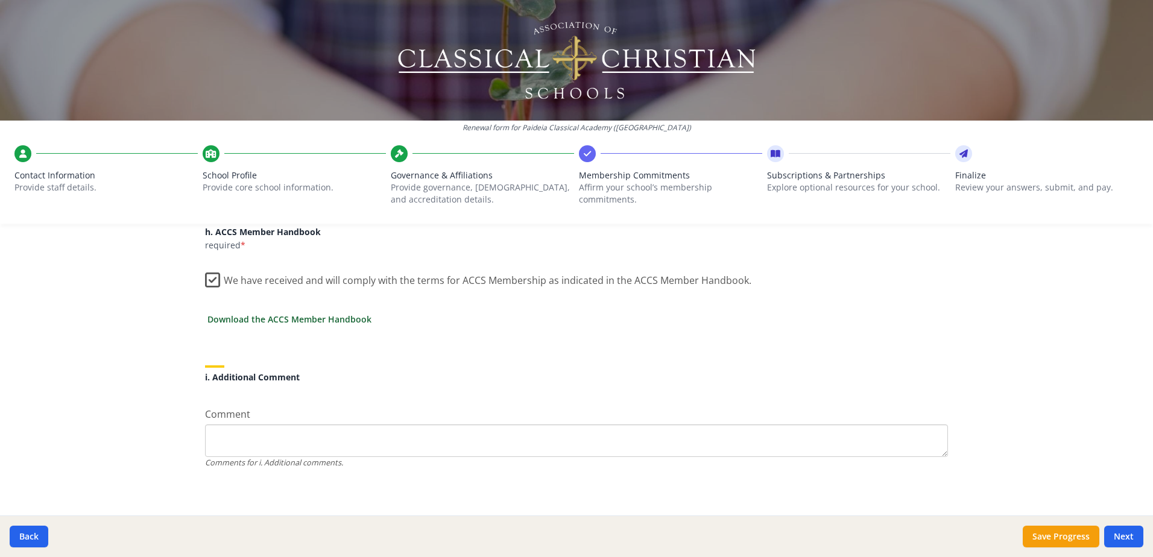
scroll to position [1041, 0]
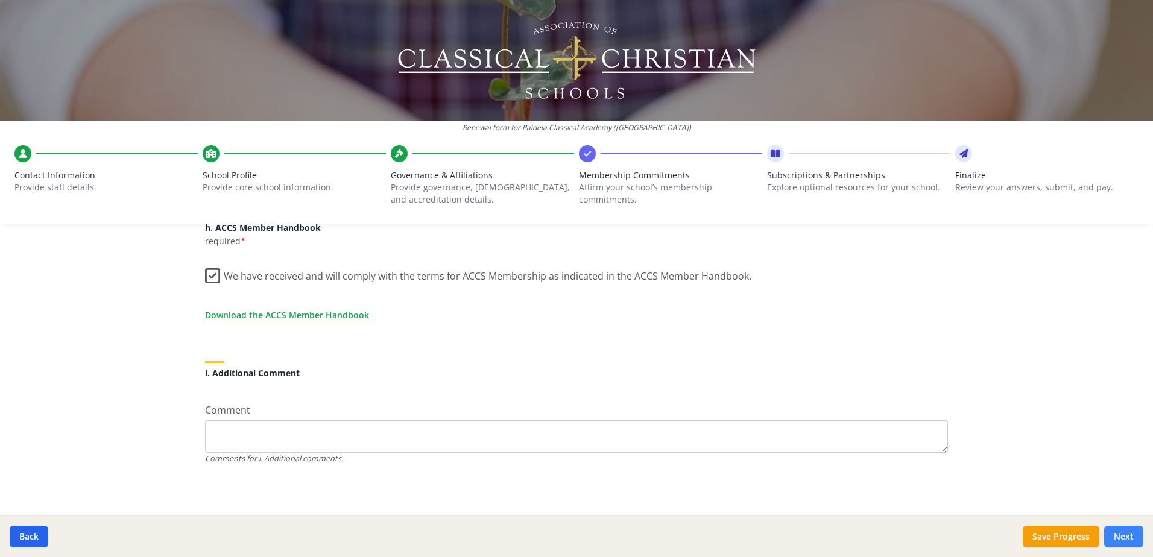
click at [1130, 540] on button "Next" at bounding box center [1123, 537] width 39 height 22
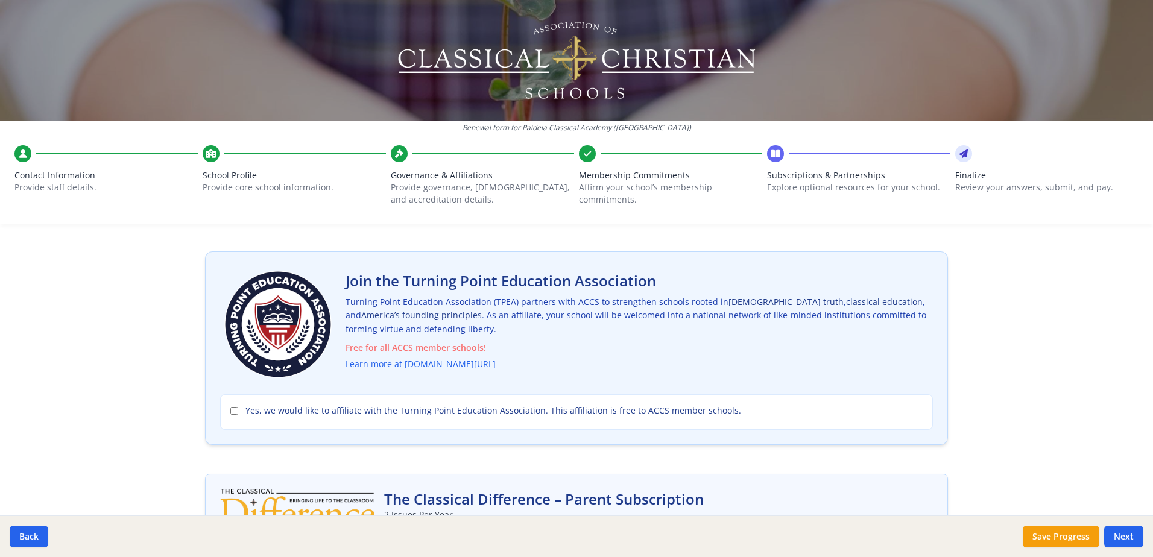
scroll to position [60, 0]
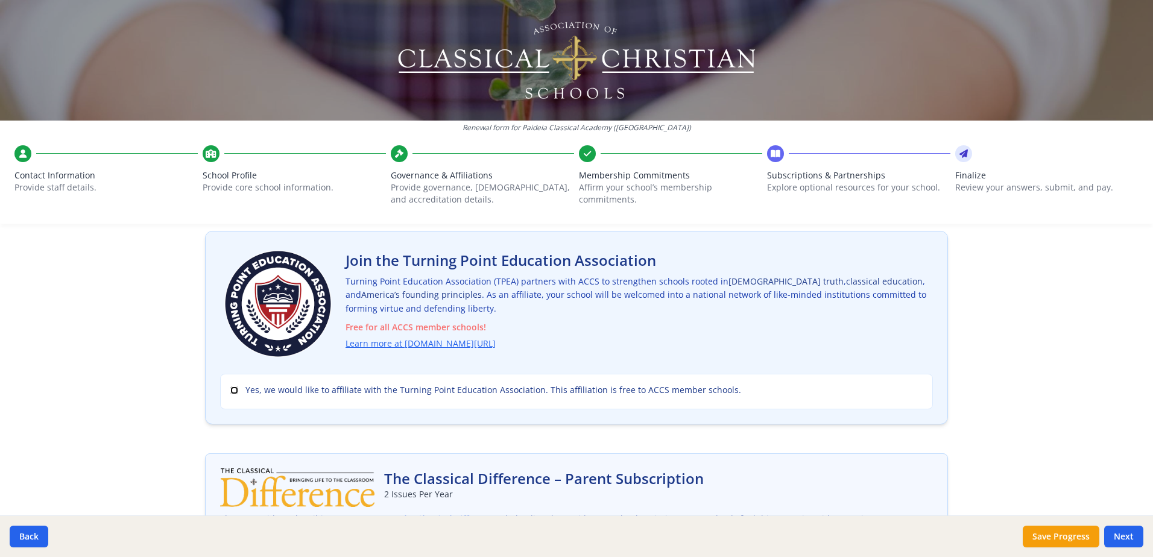
click at [230, 390] on input "Yes, we would like to affiliate with the Turning Point Education Association. T…" at bounding box center [234, 391] width 8 height 8
checkbox input "true"
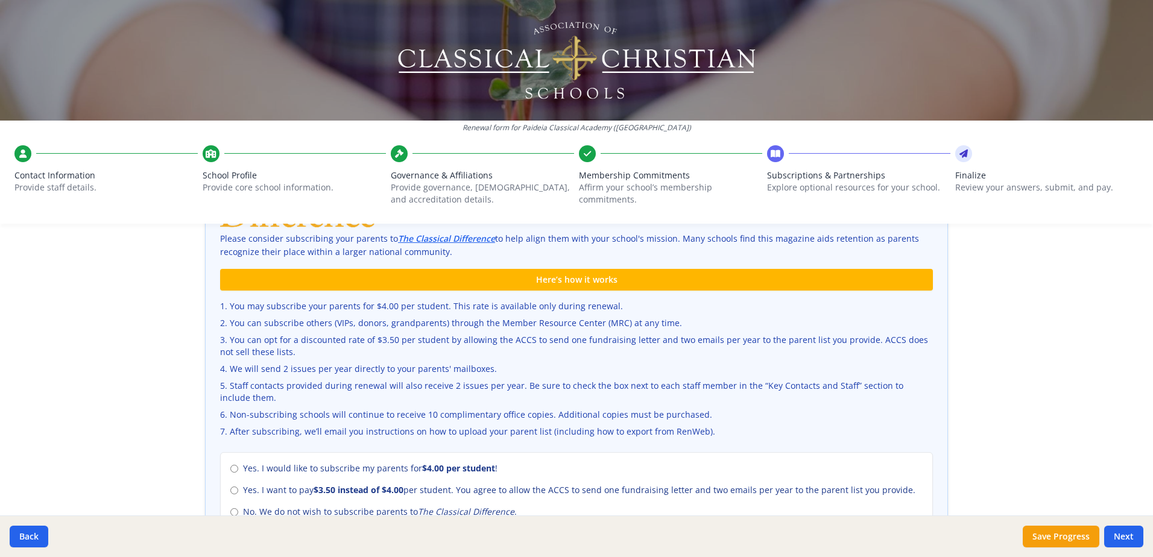
scroll to position [362, 0]
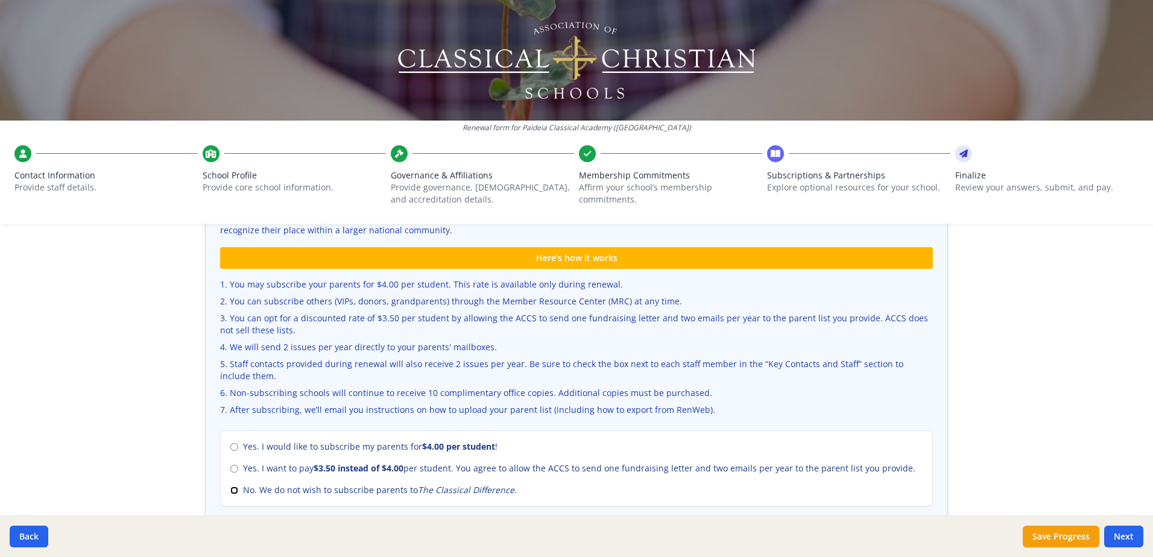
click at [230, 488] on input "No. We do not wish to subscribe parents to The Classical Difference ." at bounding box center [234, 491] width 8 height 8
radio input "true"
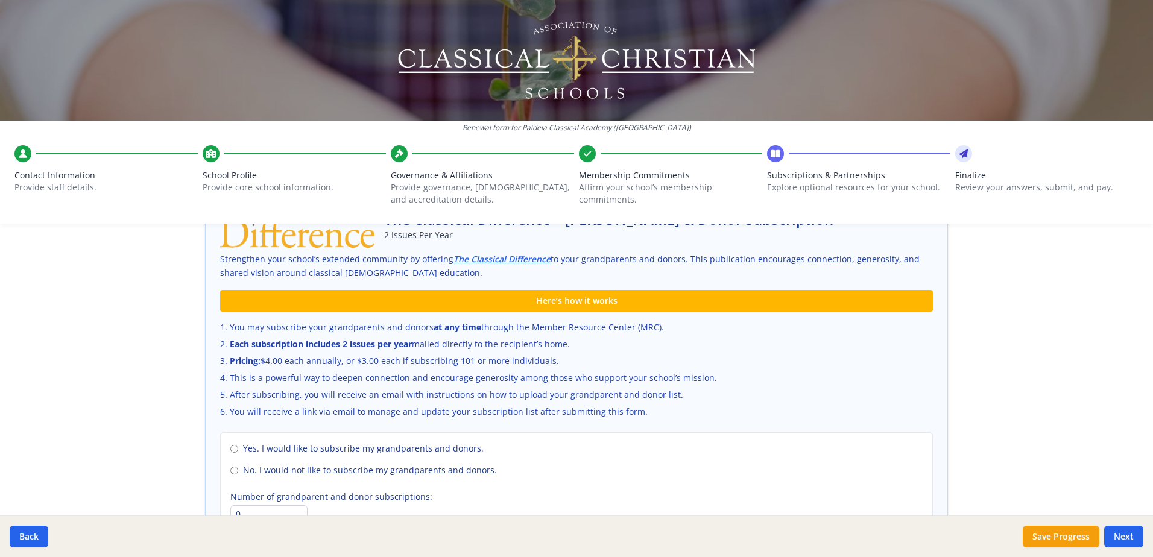
scroll to position [724, 0]
click at [230, 471] on input "No. I would not like to subscribe my grandparents and donors." at bounding box center [234, 470] width 8 height 8
radio input "true"
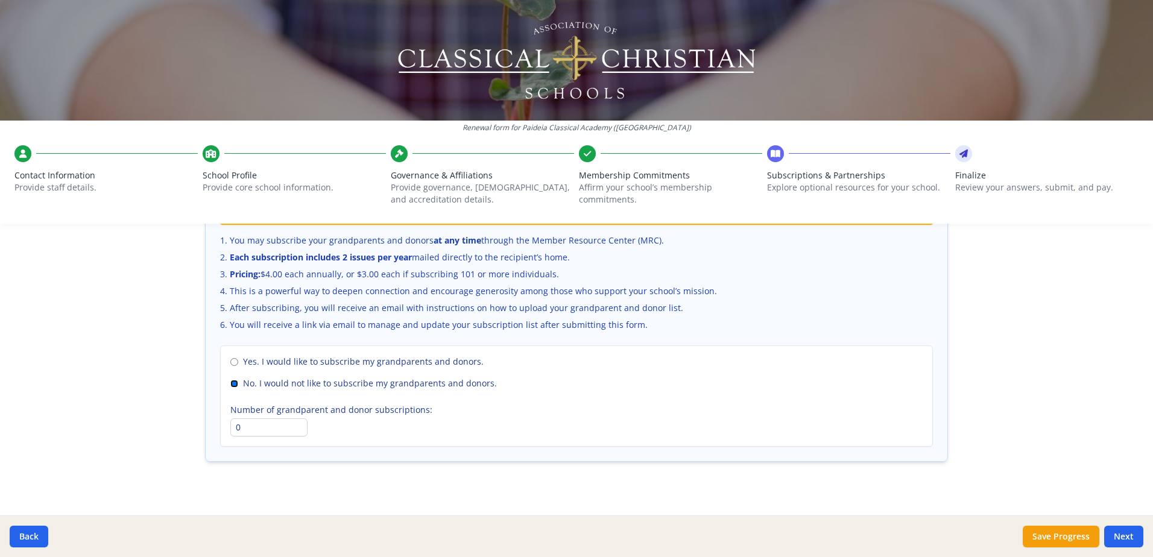
scroll to position [821, 0]
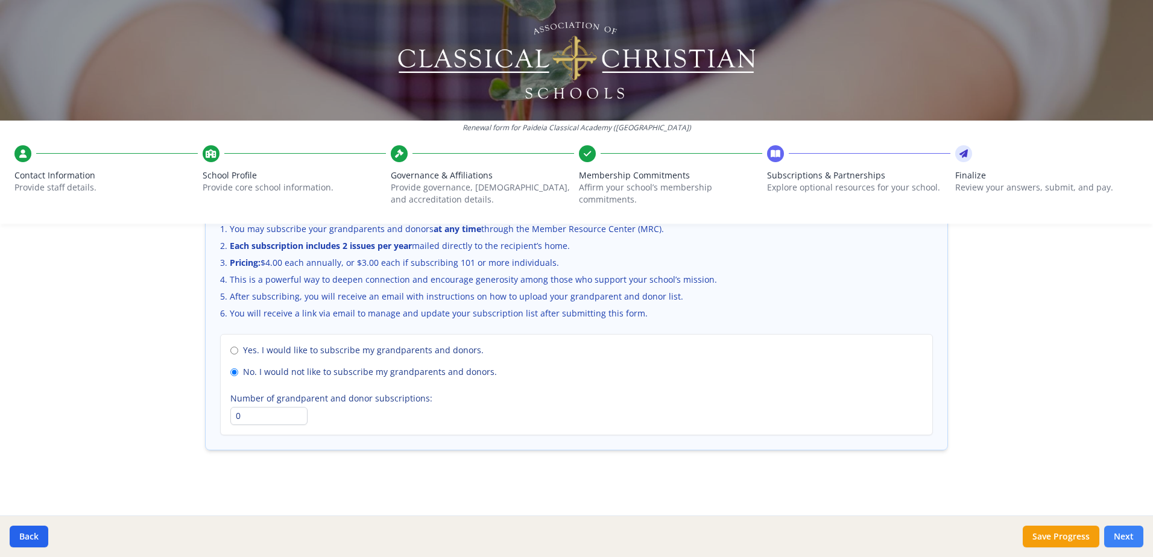
click at [1125, 534] on button "Next" at bounding box center [1123, 537] width 39 height 22
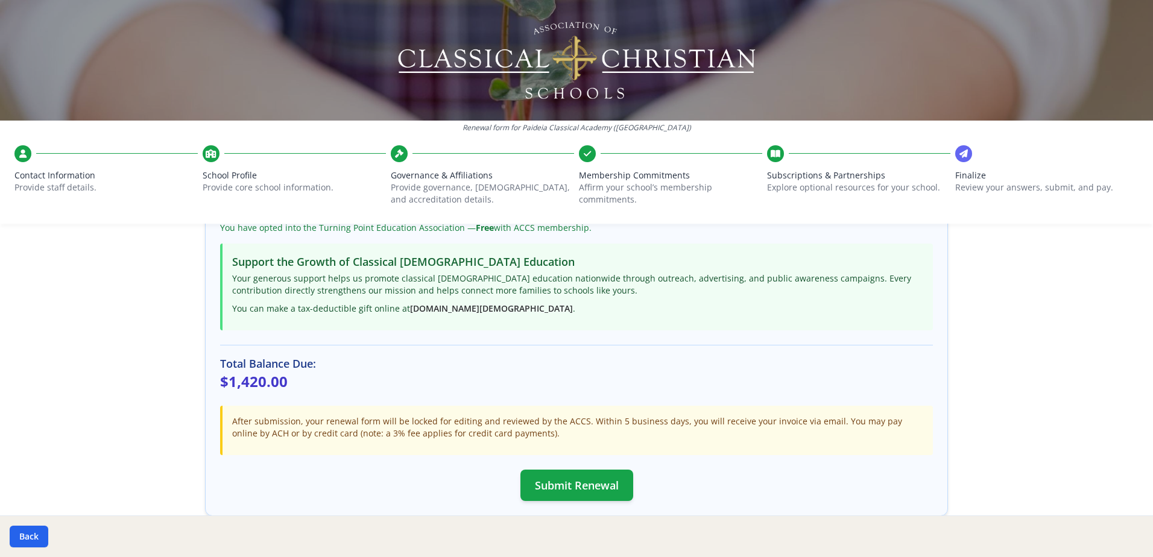
scroll to position [312, 0]
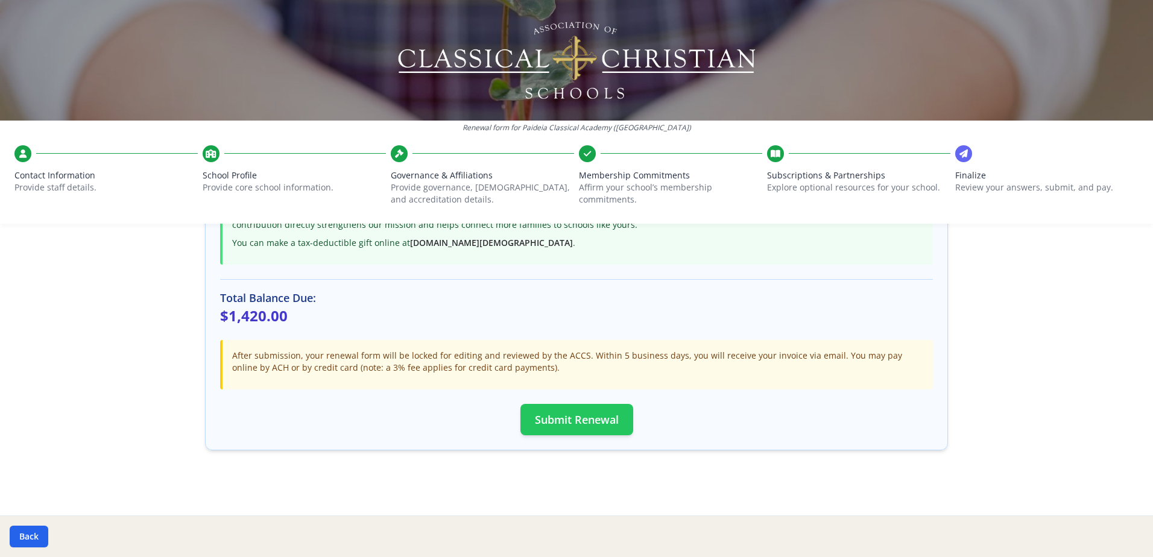
click at [567, 417] on button "Submit Renewal" at bounding box center [576, 419] width 113 height 31
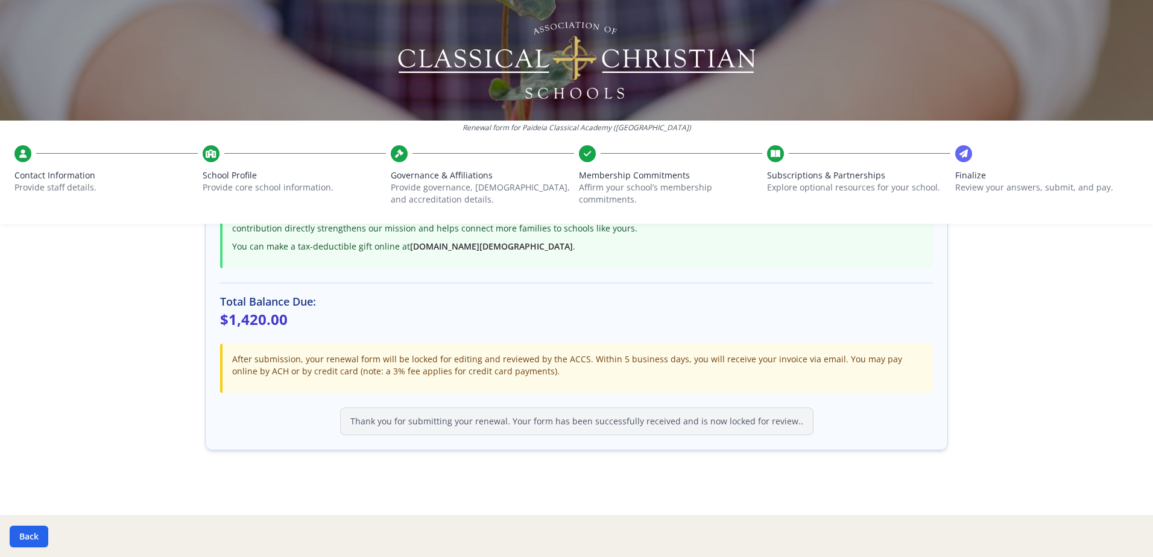
scroll to position [308, 0]
click at [31, 534] on button "Back" at bounding box center [29, 537] width 39 height 22
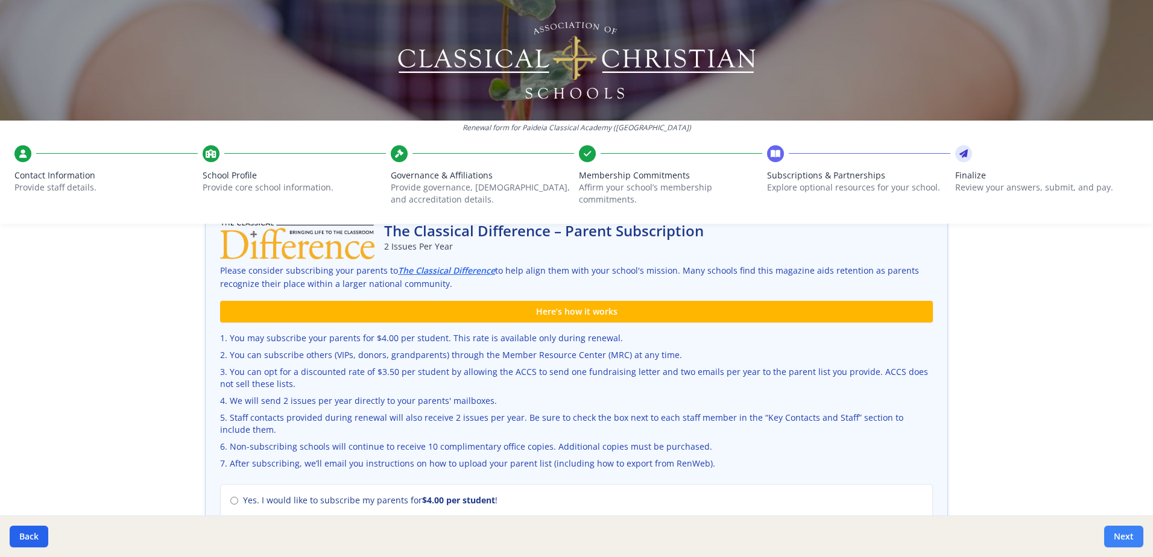
click at [1125, 538] on button "Next" at bounding box center [1123, 537] width 39 height 22
